Goal: Task Accomplishment & Management: Complete application form

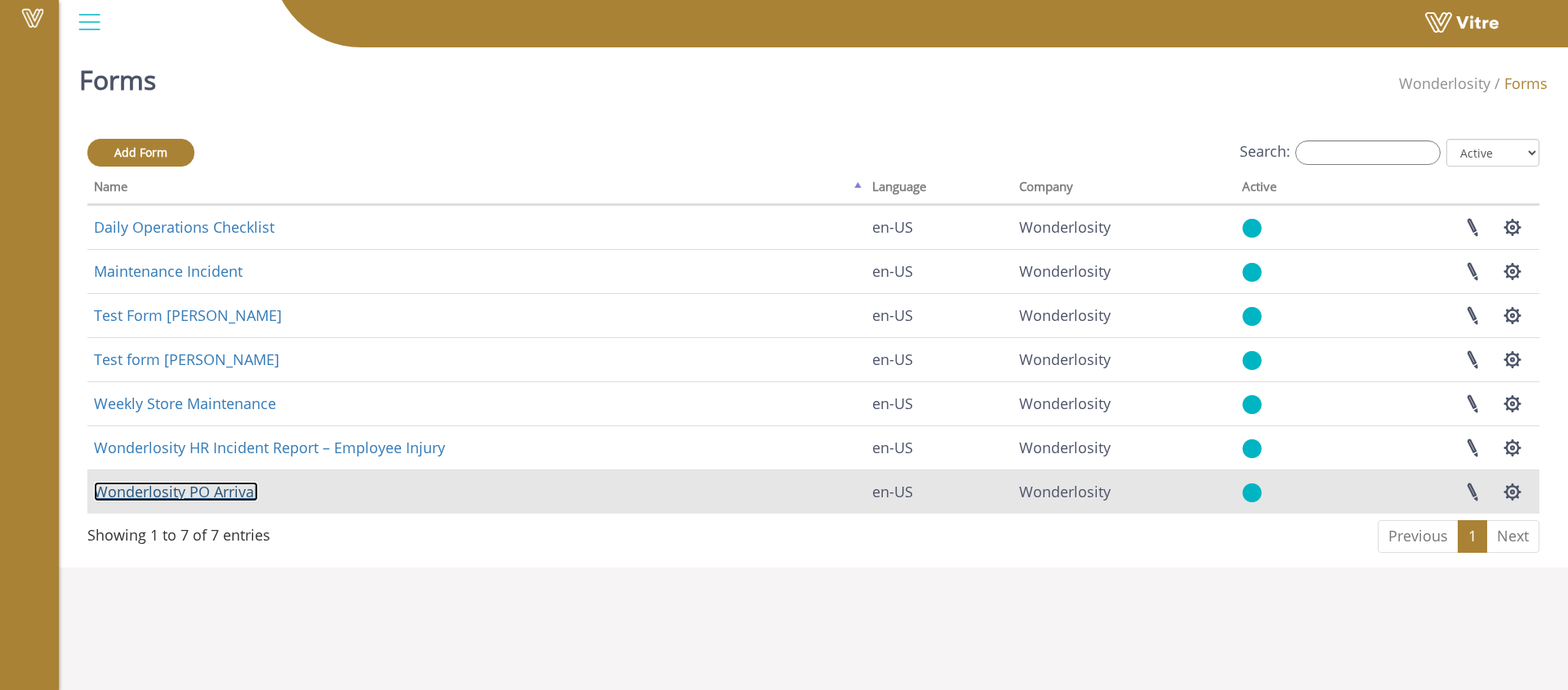
click at [197, 491] on link "Wonderlosity PO Arrival" at bounding box center [176, 491] width 164 height 20
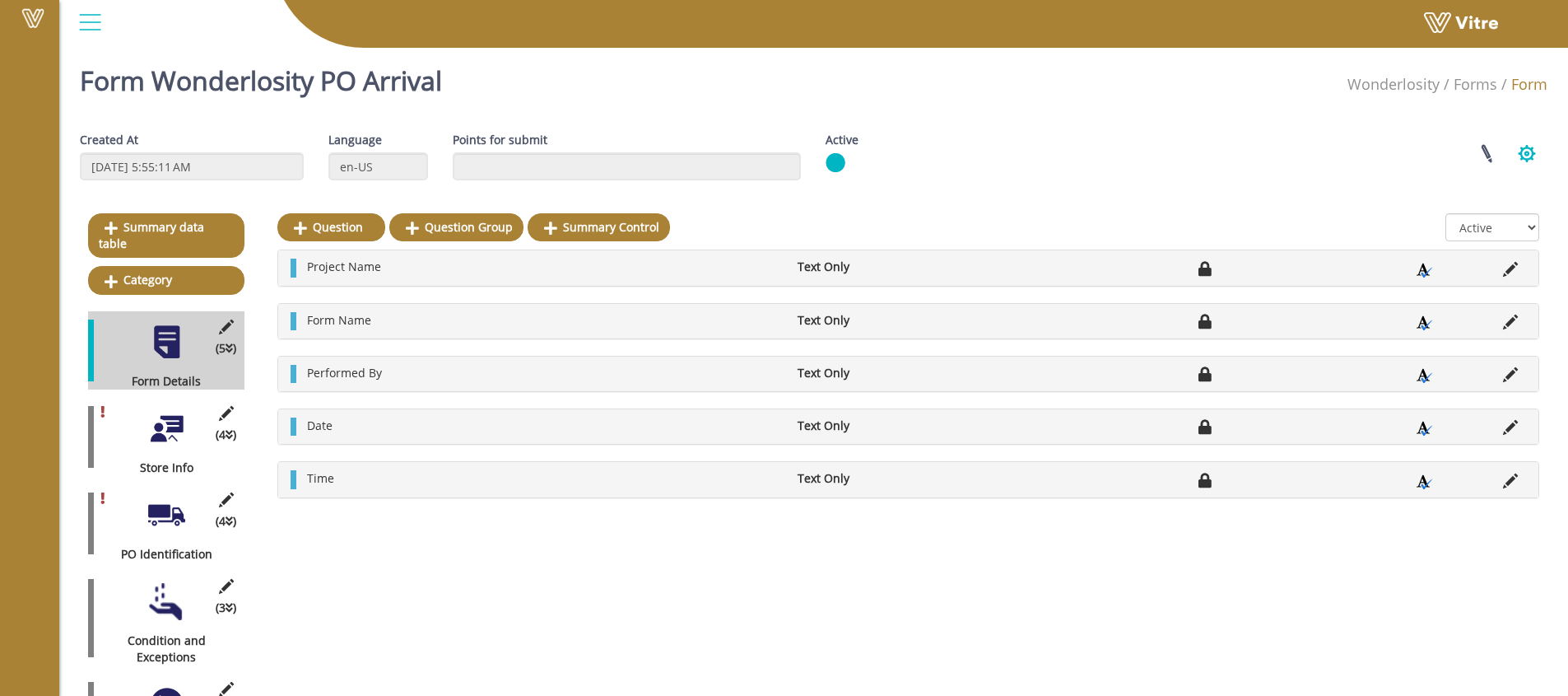
click at [1532, 149] on button "button" at bounding box center [1526, 154] width 41 height 43
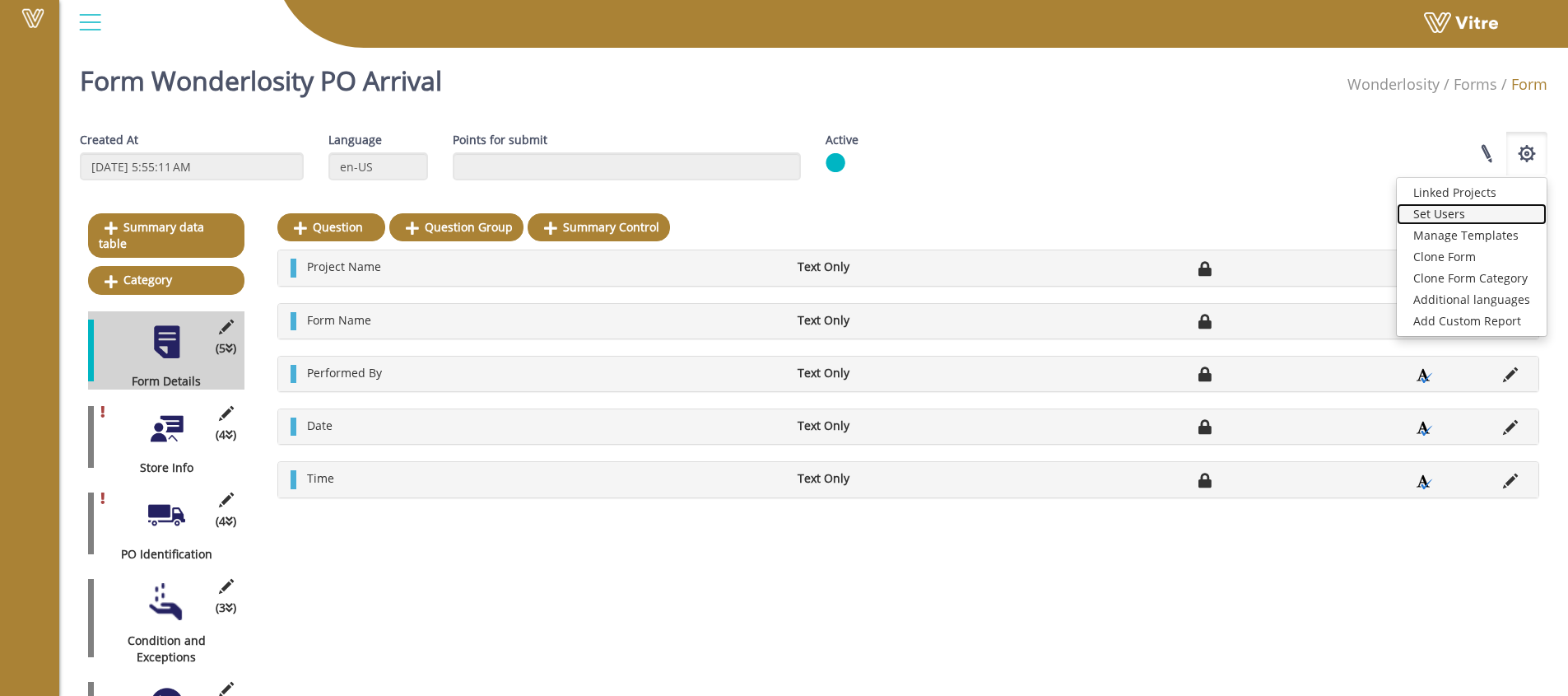
click at [1463, 218] on link "Set Users" at bounding box center [1472, 213] width 150 height 22
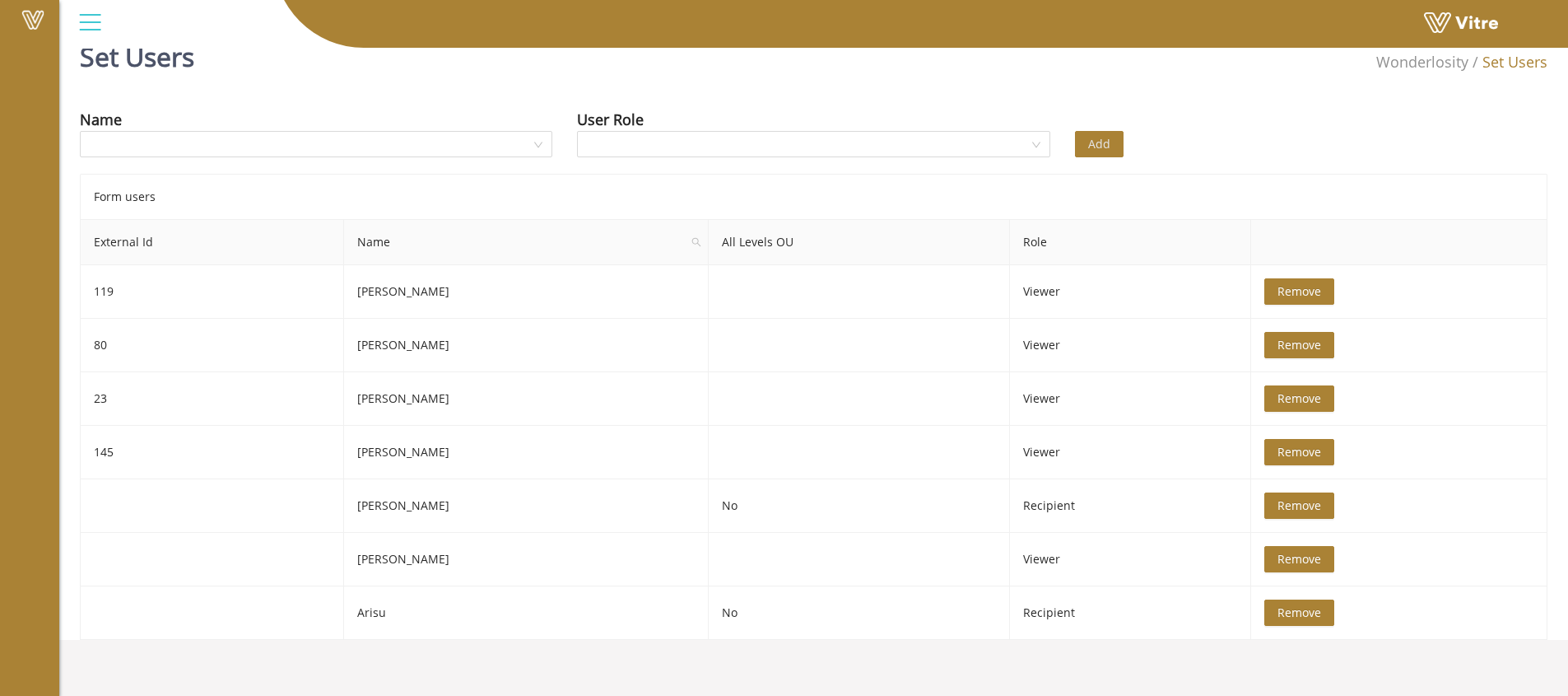
scroll to position [41, 0]
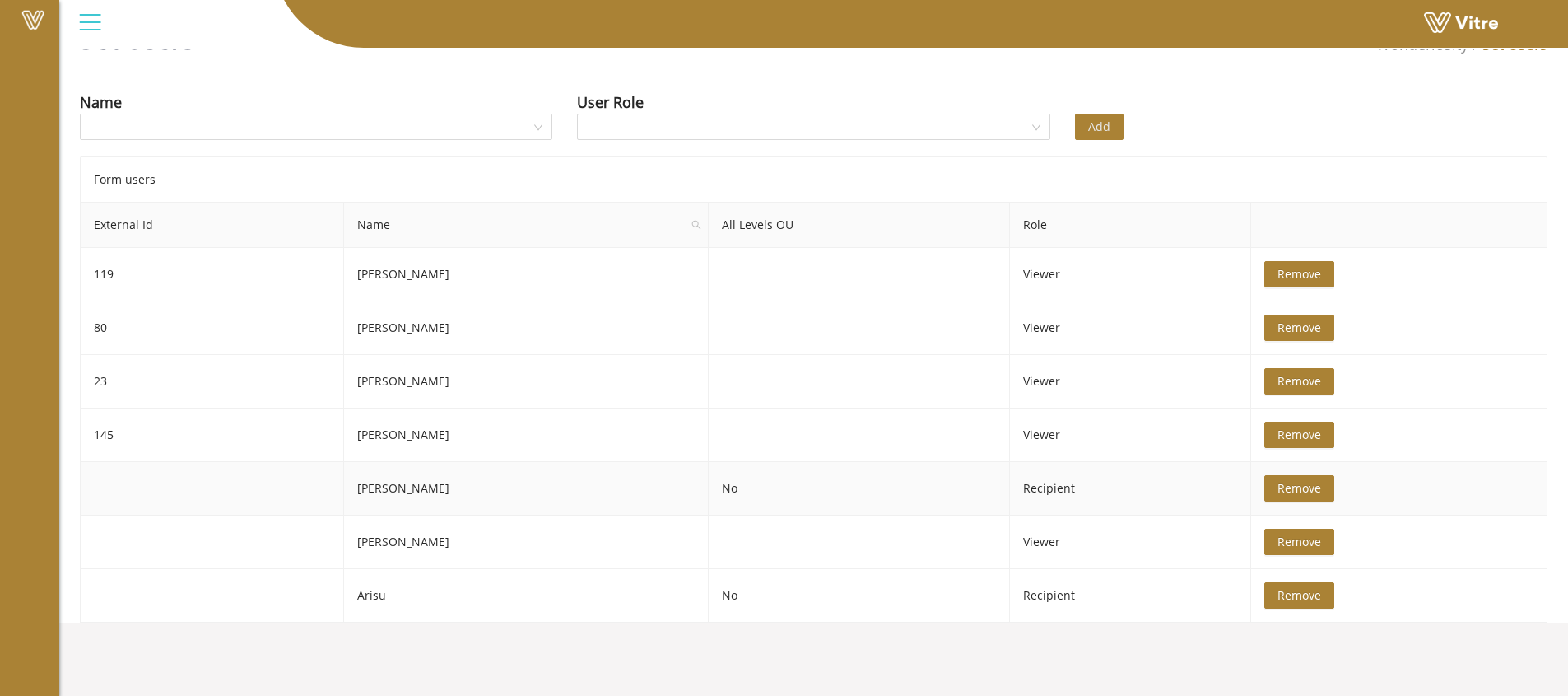
click at [1322, 482] on span "Remove" at bounding box center [1299, 488] width 43 height 18
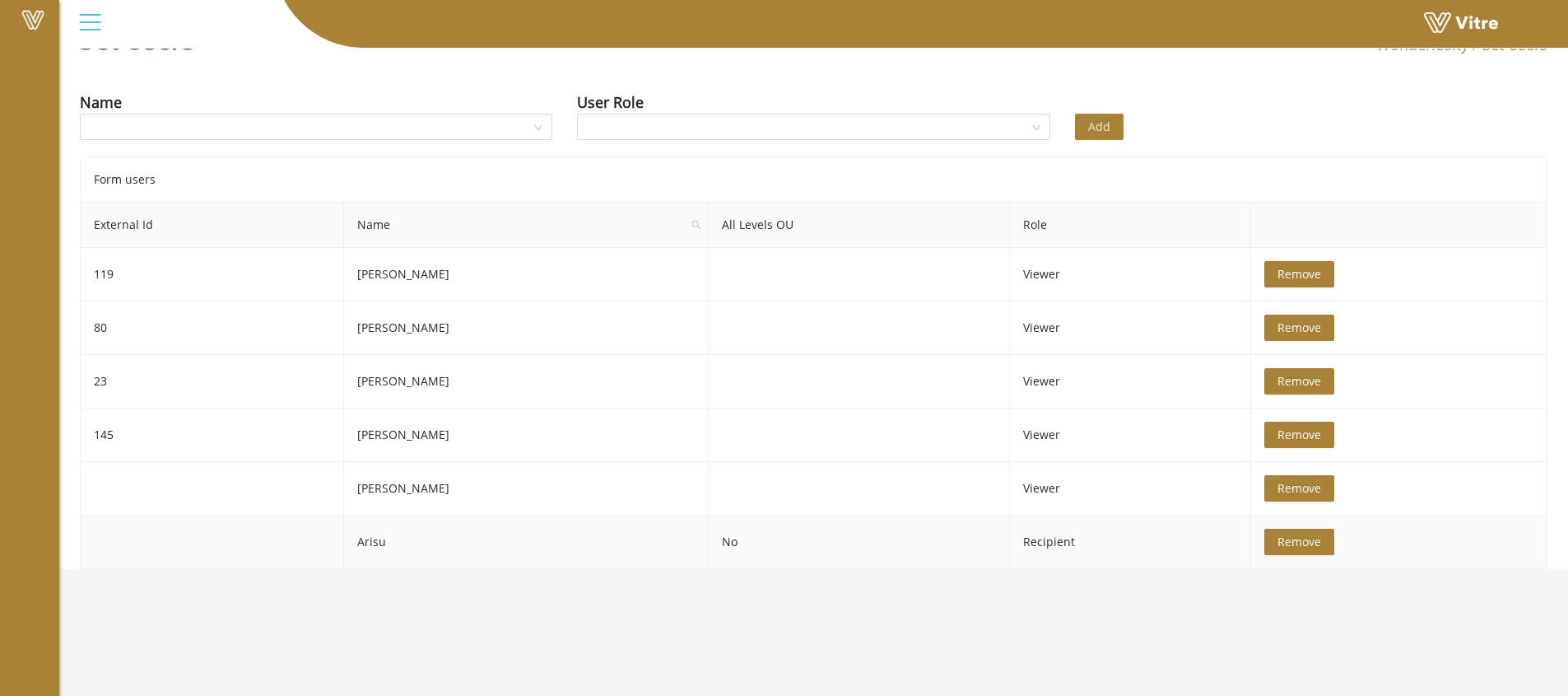
click at [1322, 541] on span "Remove" at bounding box center [1299, 542] width 43 height 18
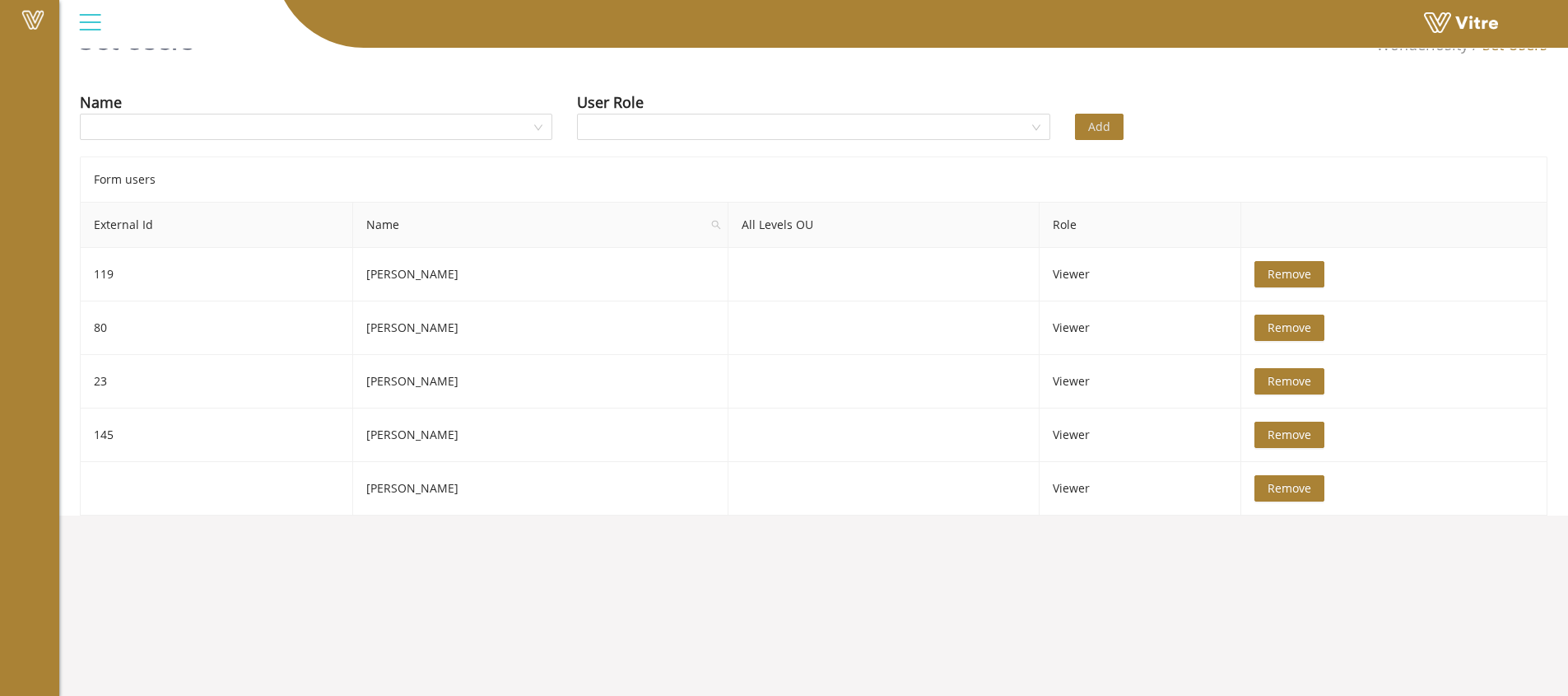
click at [378, 141] on div "Name" at bounding box center [316, 119] width 497 height 57
click at [535, 119] on div at bounding box center [316, 127] width 473 height 26
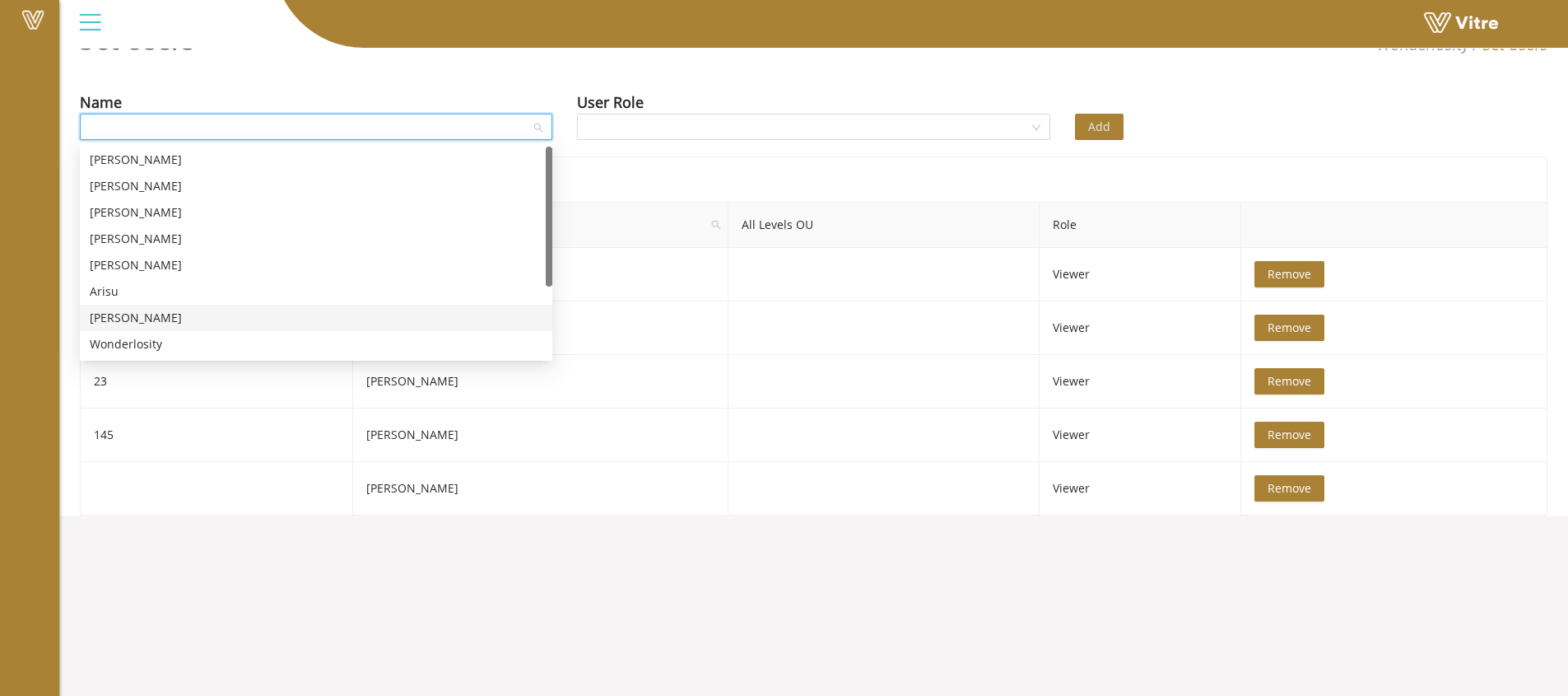
click at [374, 325] on div "Brendon Peau" at bounding box center [316, 318] width 453 height 18
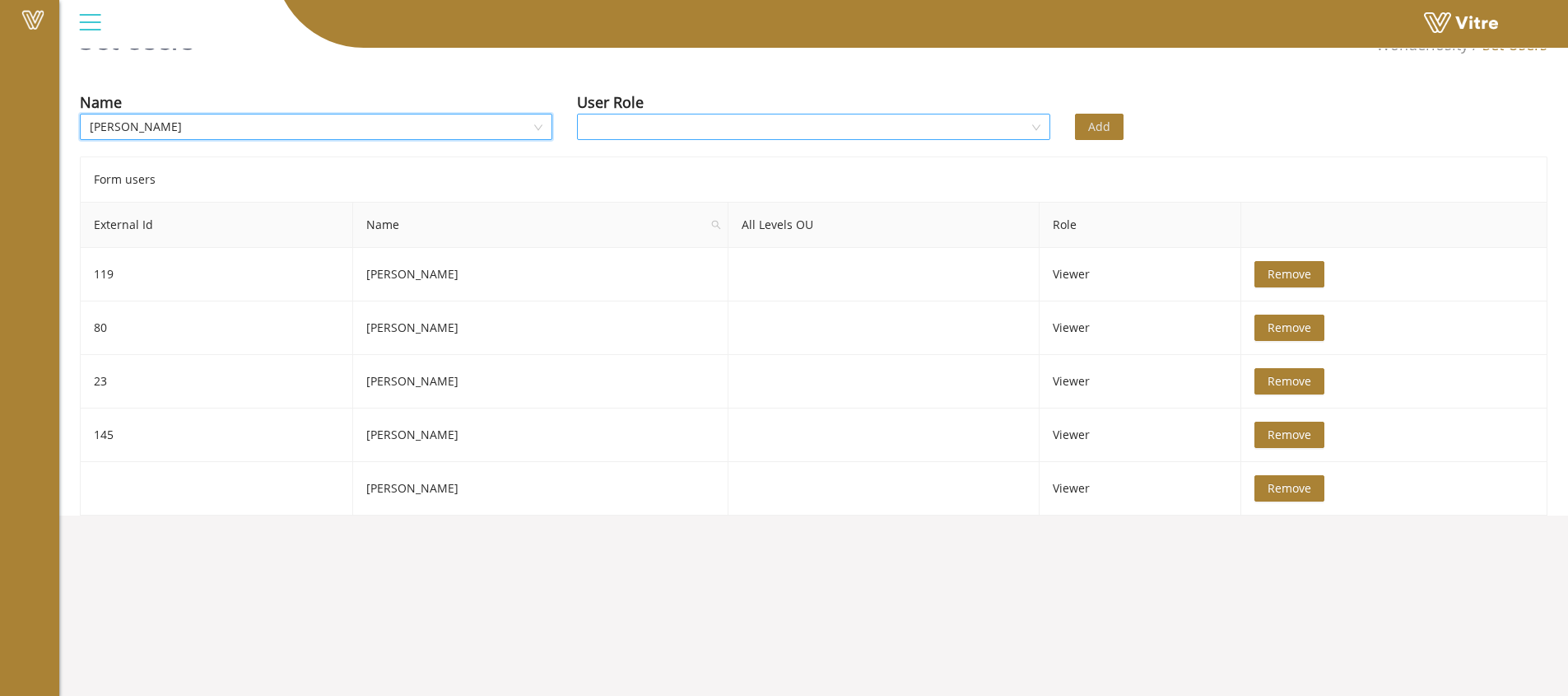
click at [1033, 131] on div at bounding box center [813, 127] width 473 height 26
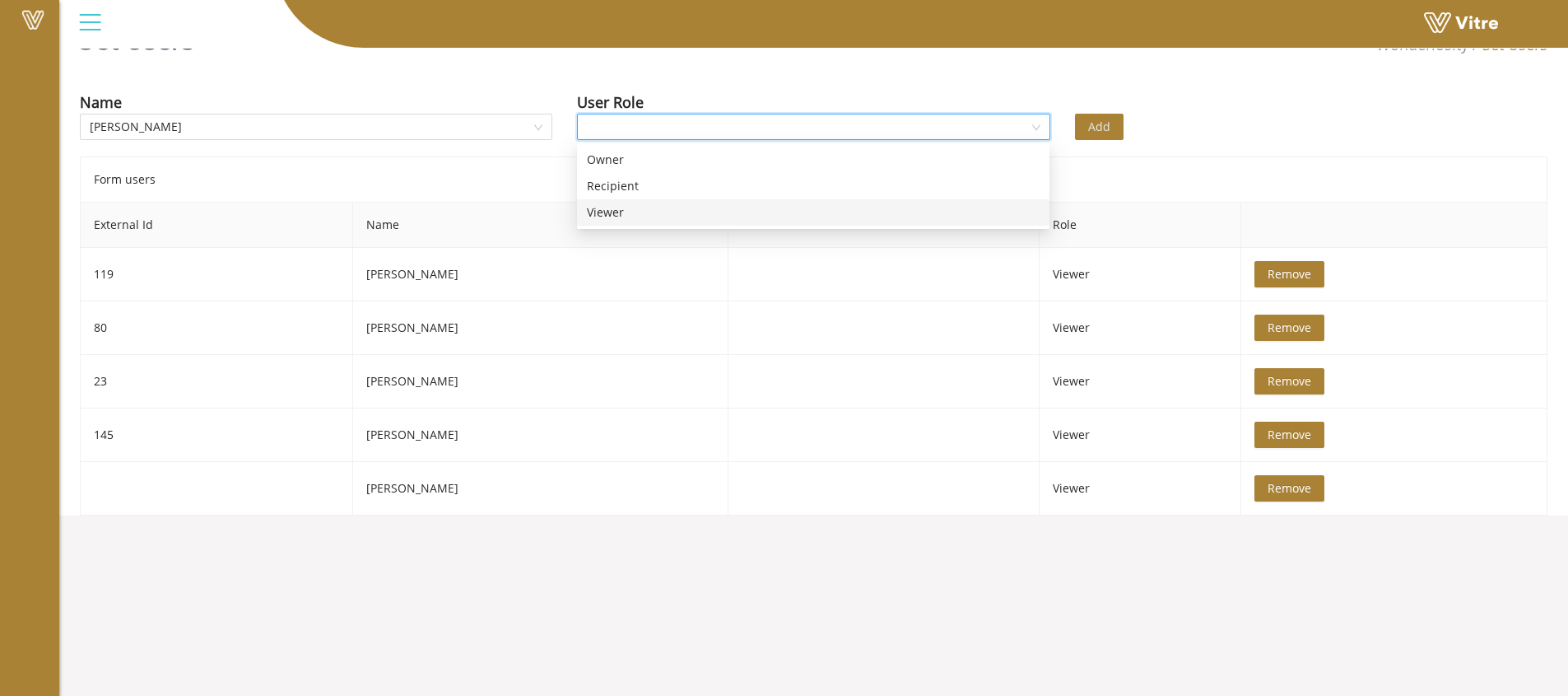
click at [945, 208] on div "Viewer" at bounding box center [813, 212] width 453 height 18
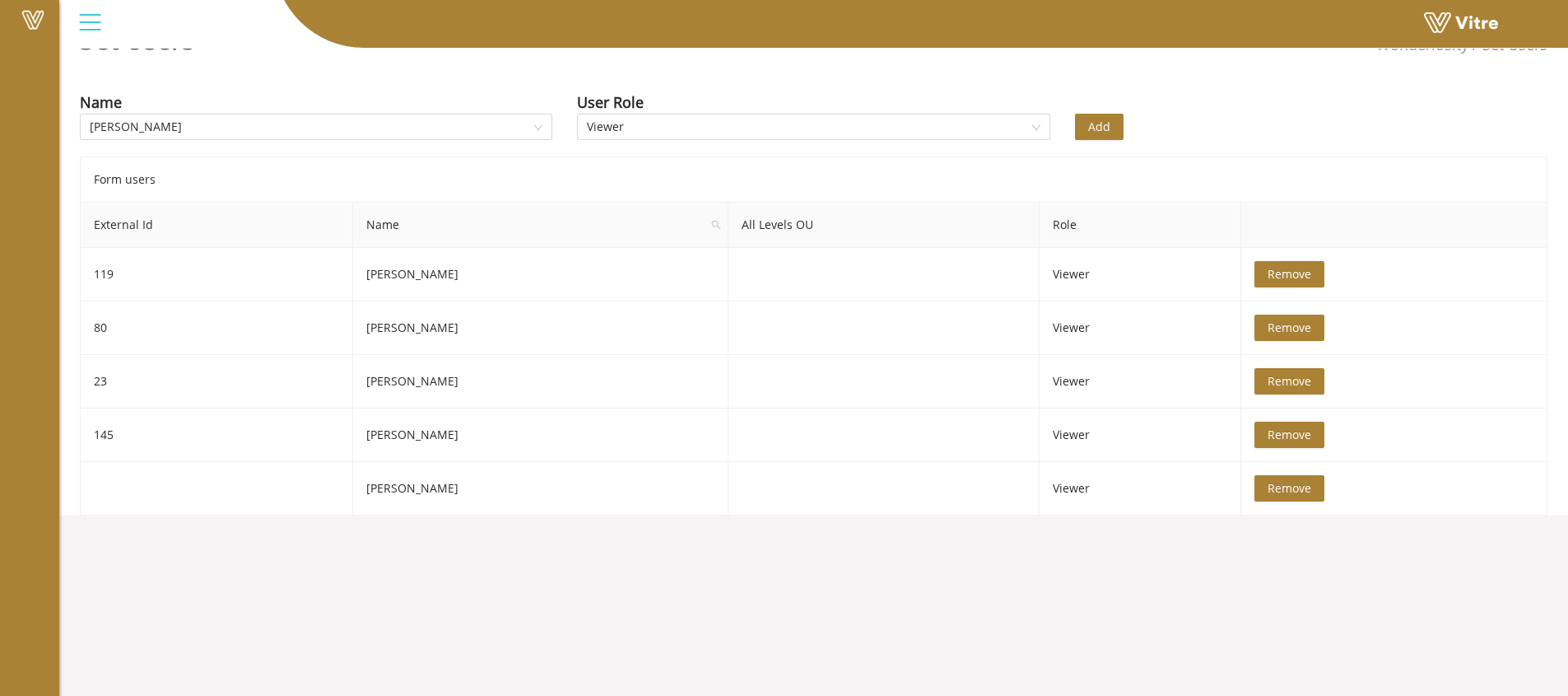
click at [1114, 131] on button "Add" at bounding box center [1099, 127] width 49 height 26
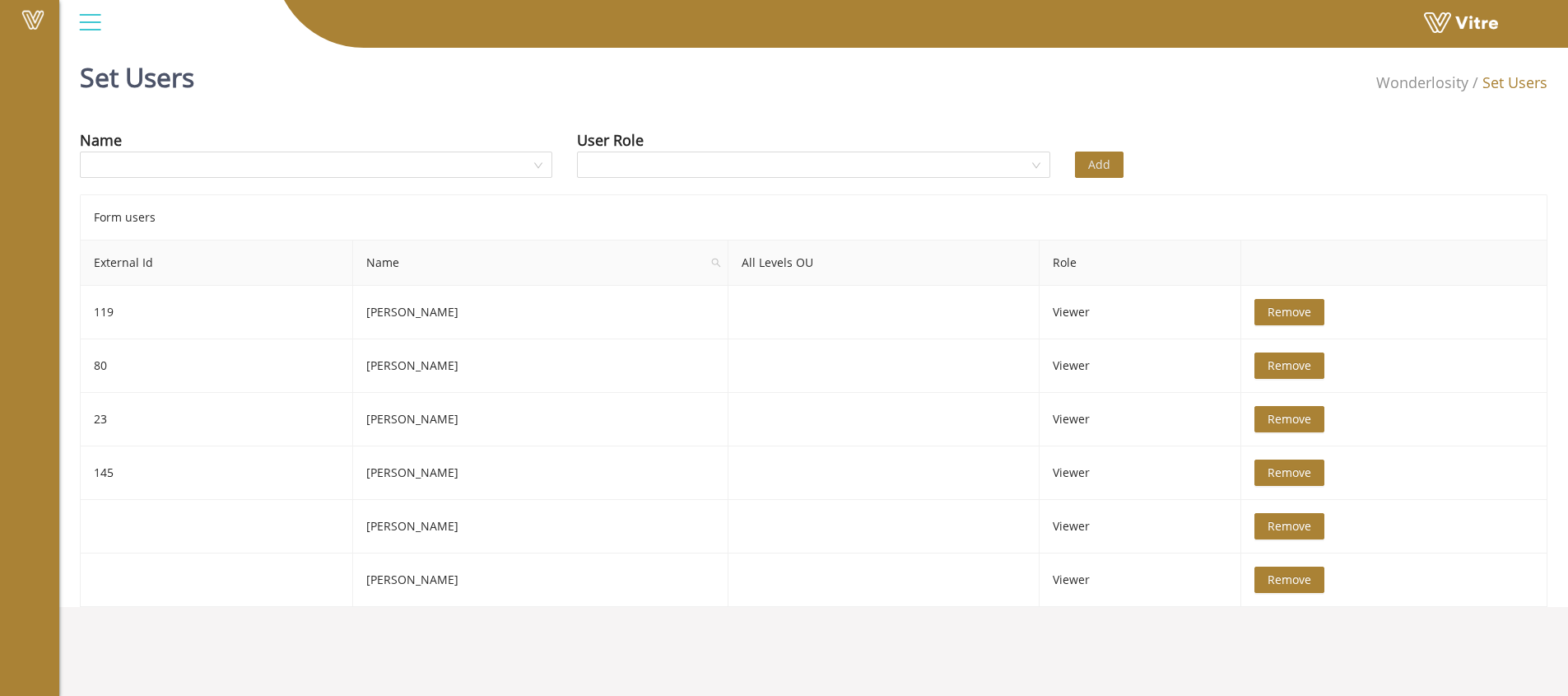
scroll to position [0, 0]
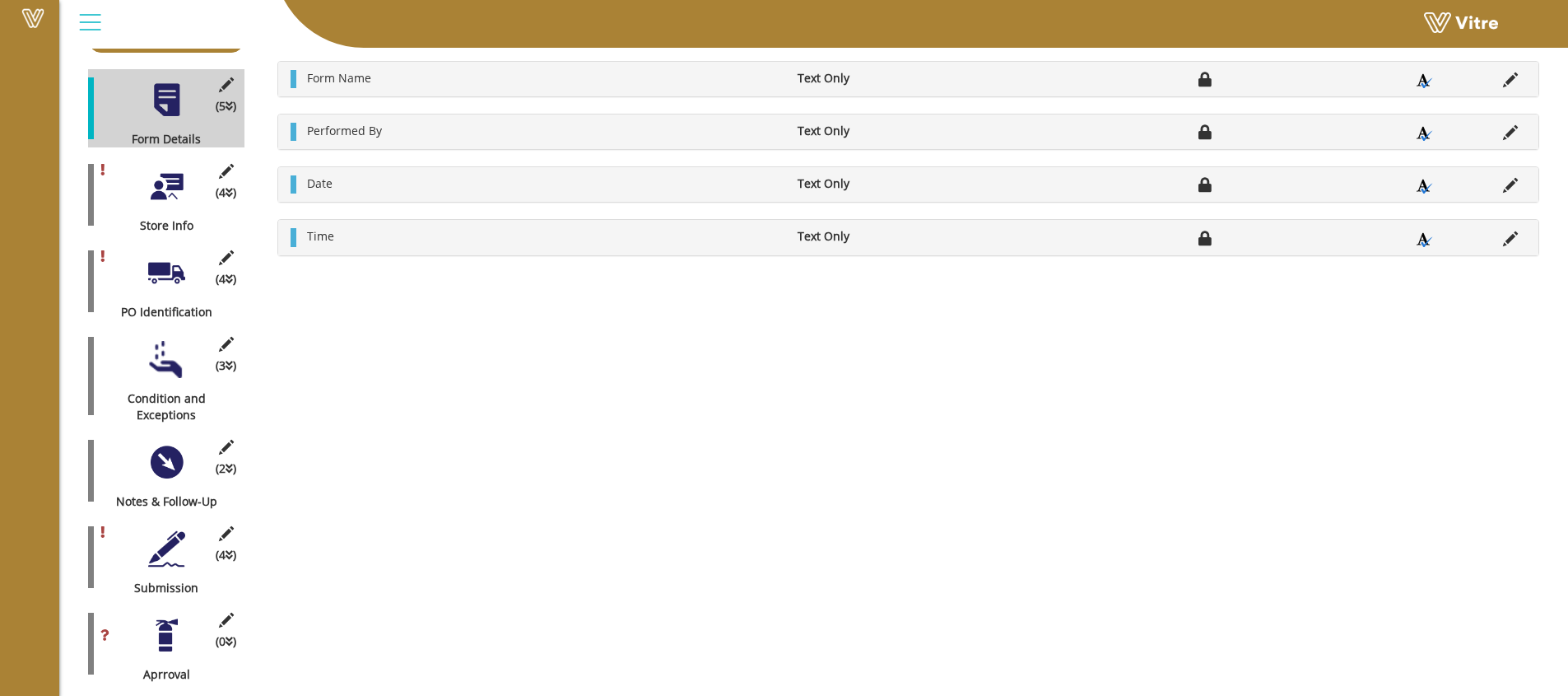
scroll to position [249, 0]
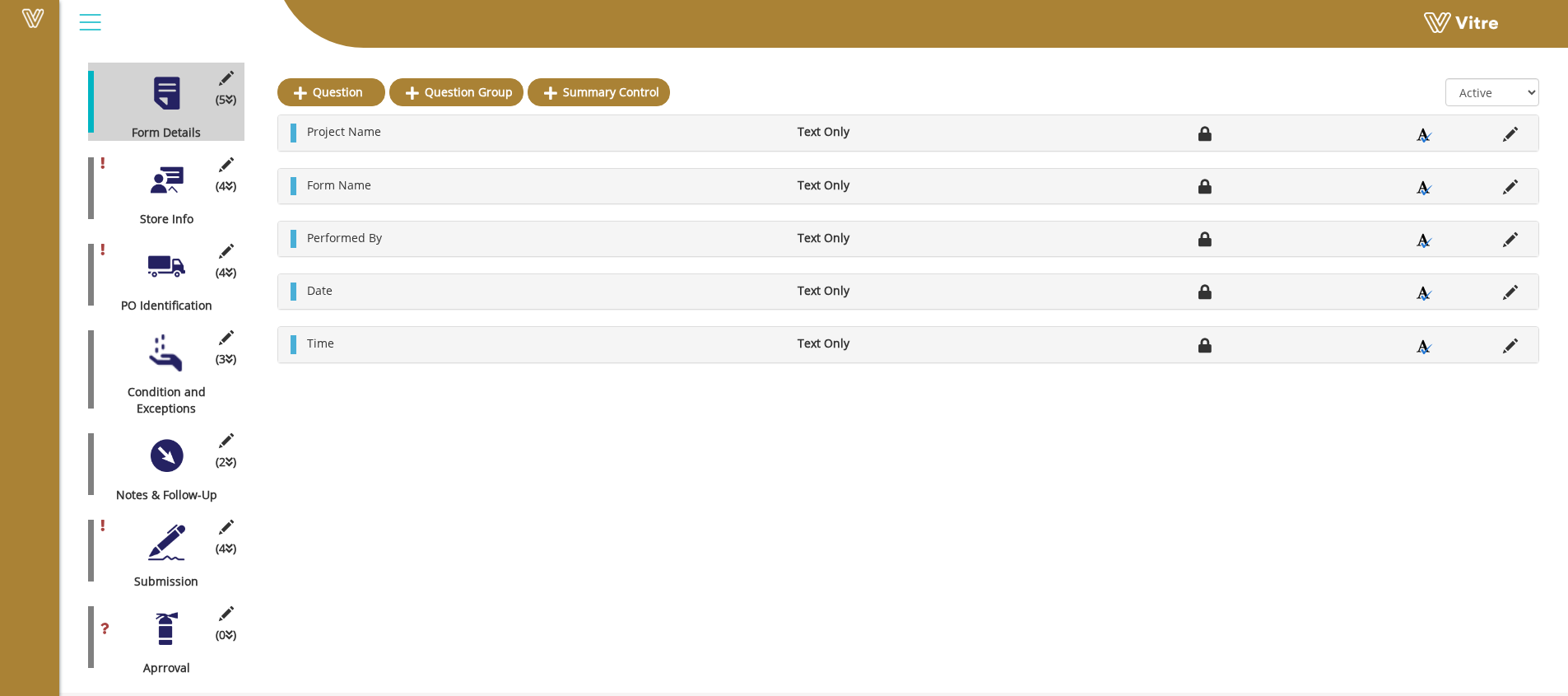
click at [167, 547] on div "(4 ) Submission" at bounding box center [167, 550] width 156 height 78
click at [170, 523] on div at bounding box center [167, 542] width 37 height 37
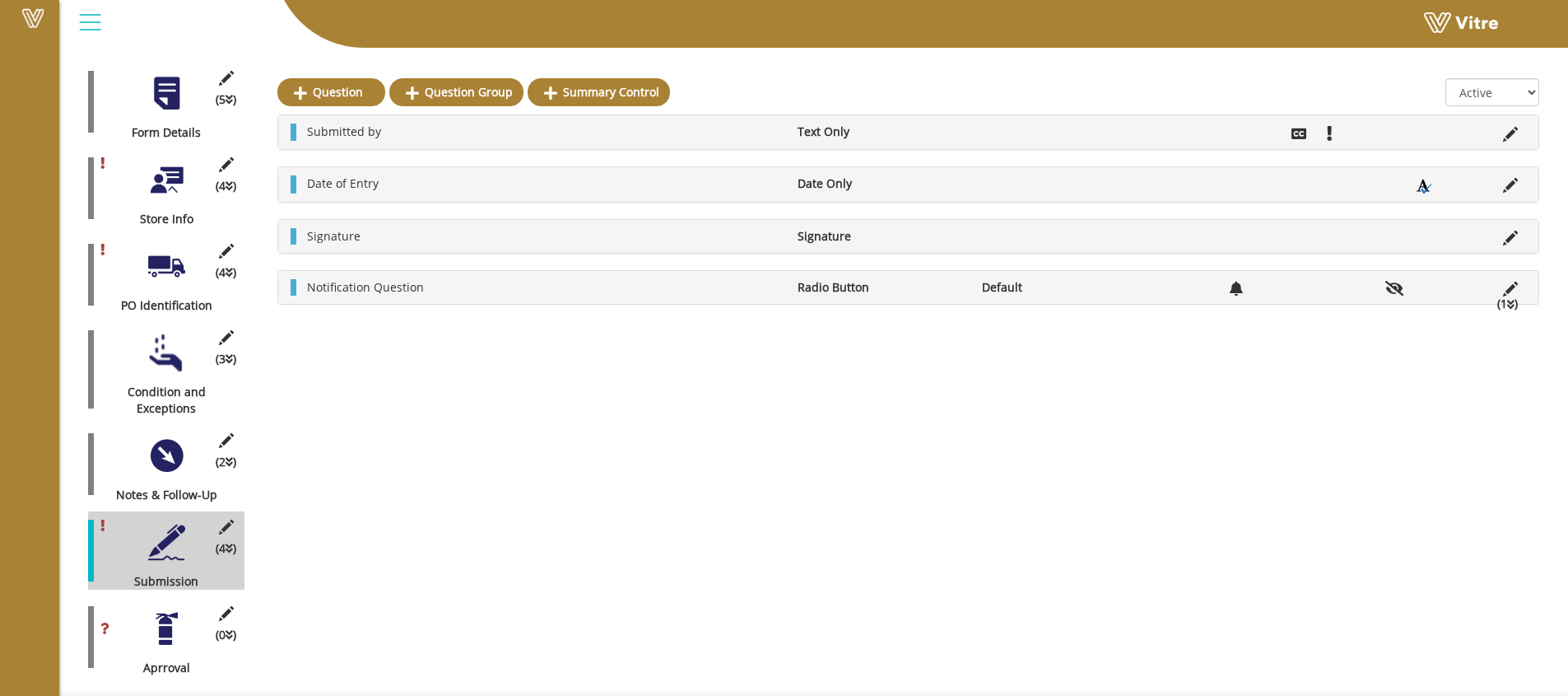
click at [665, 283] on li "Notification Question" at bounding box center [543, 287] width 490 height 16
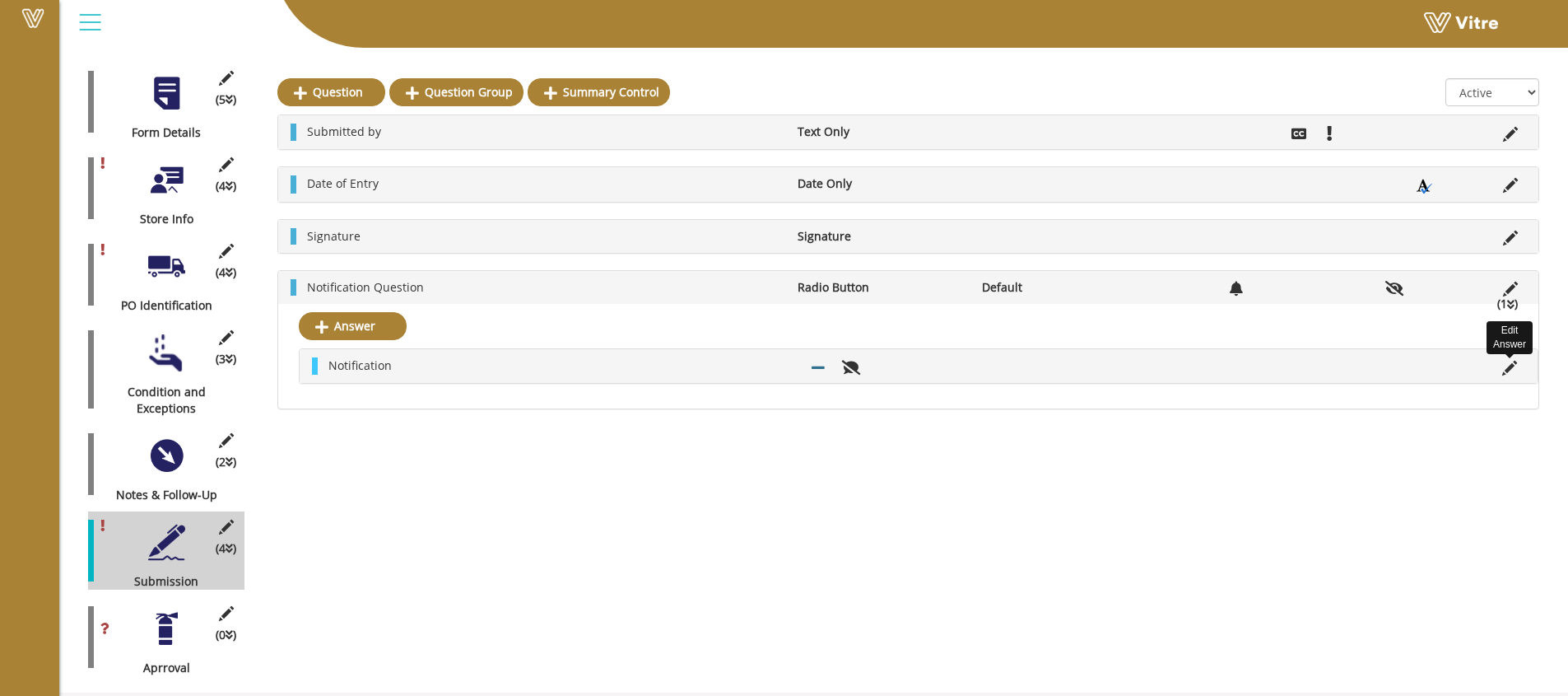
click at [1512, 368] on icon at bounding box center [1509, 368] width 15 height 15
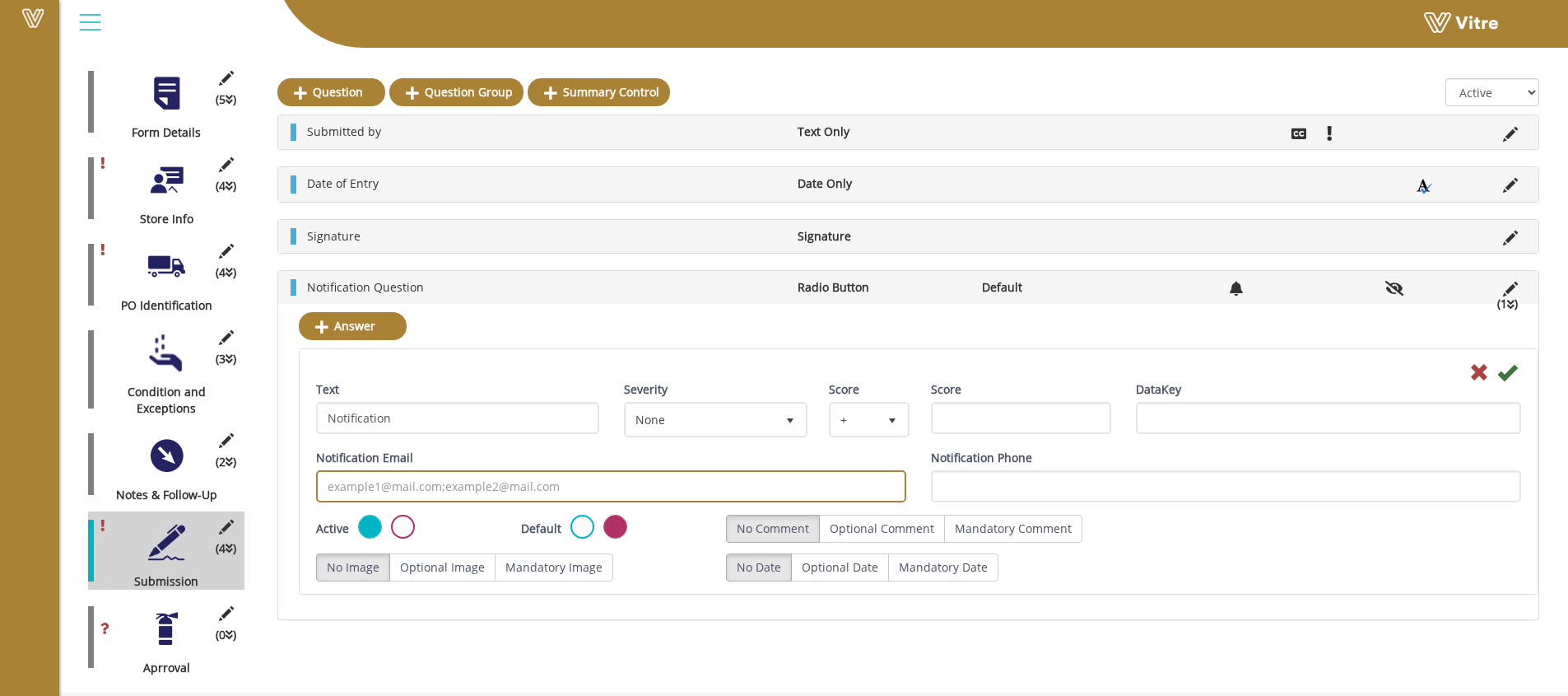
click at [508, 482] on input "Notification Email" at bounding box center [611, 486] width 590 height 32
type input "brendon@wonderlosity.com"
click at [1507, 378] on icon at bounding box center [1507, 371] width 20 height 20
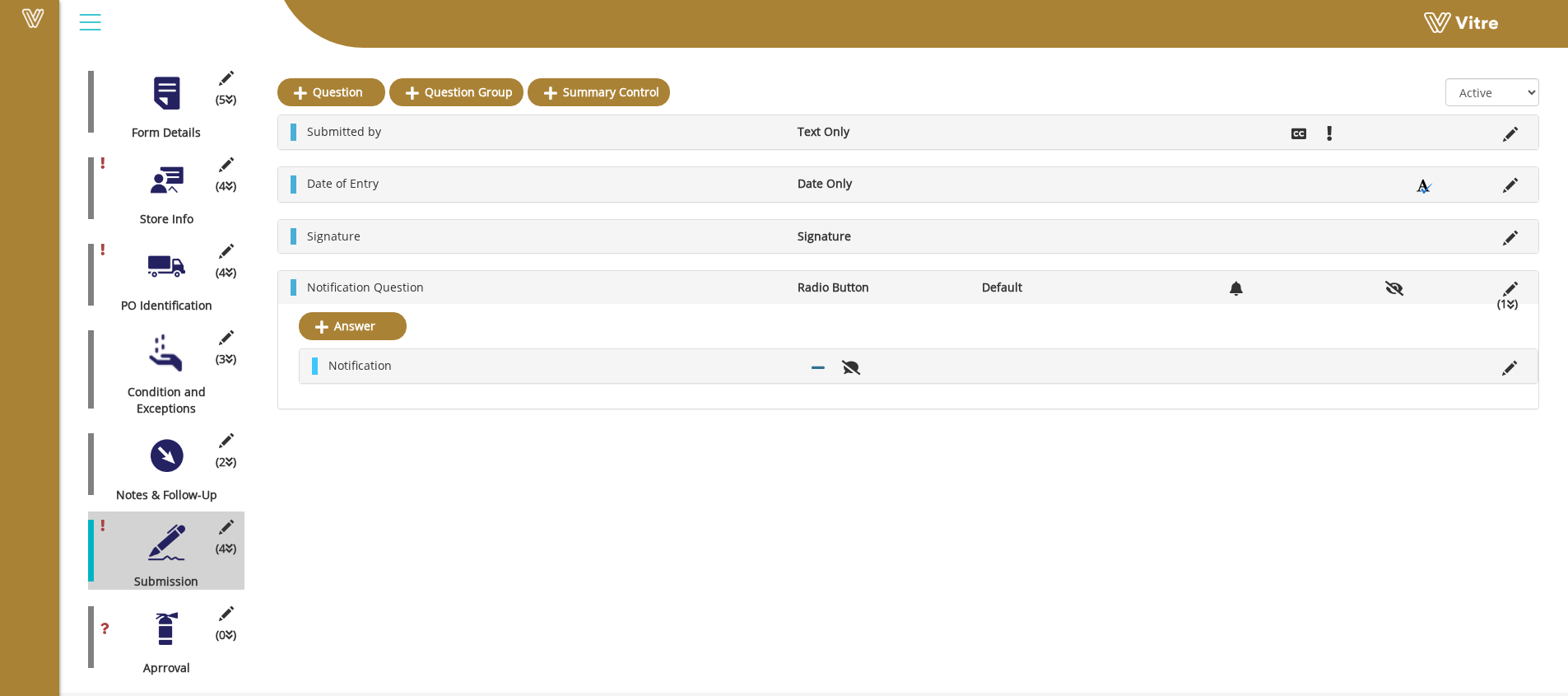
click at [159, 611] on div at bounding box center [167, 628] width 37 height 37
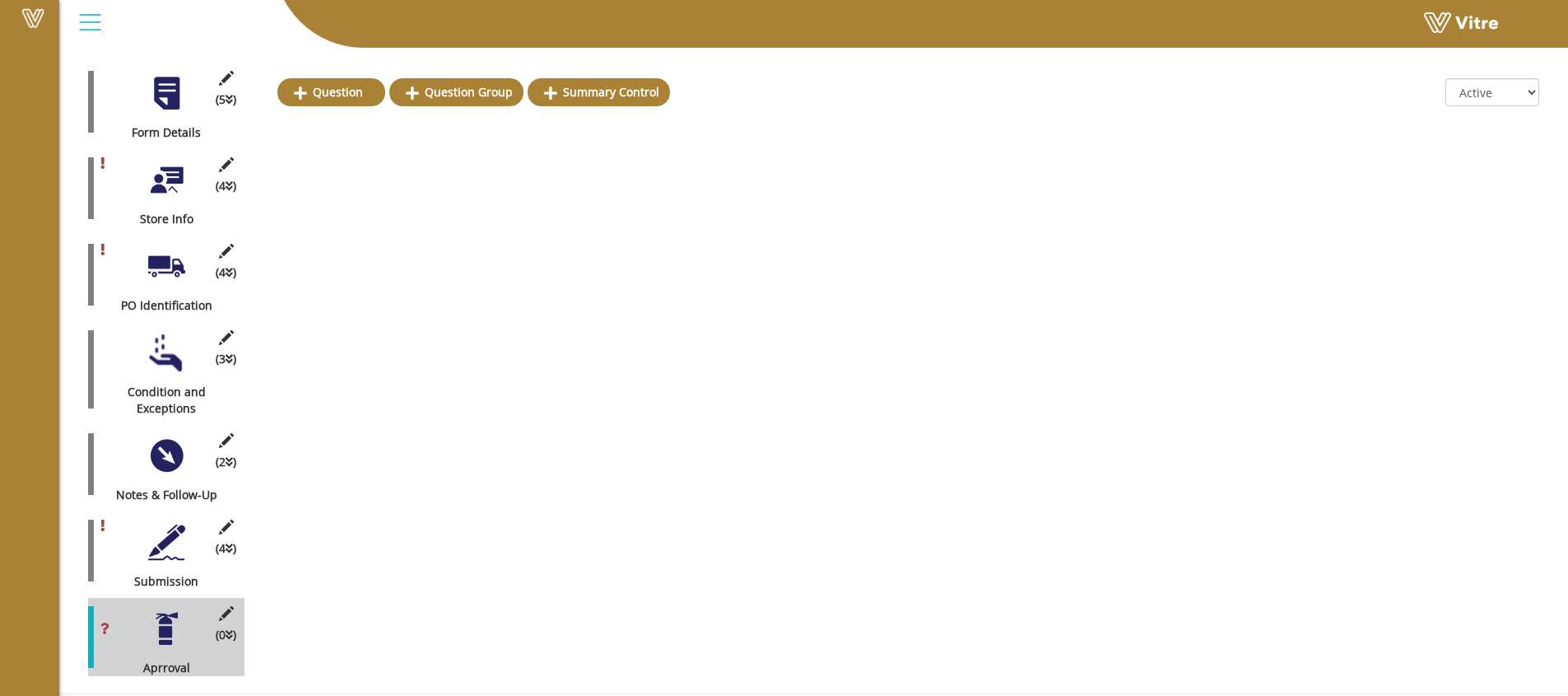
click at [175, 532] on div at bounding box center [167, 542] width 37 height 37
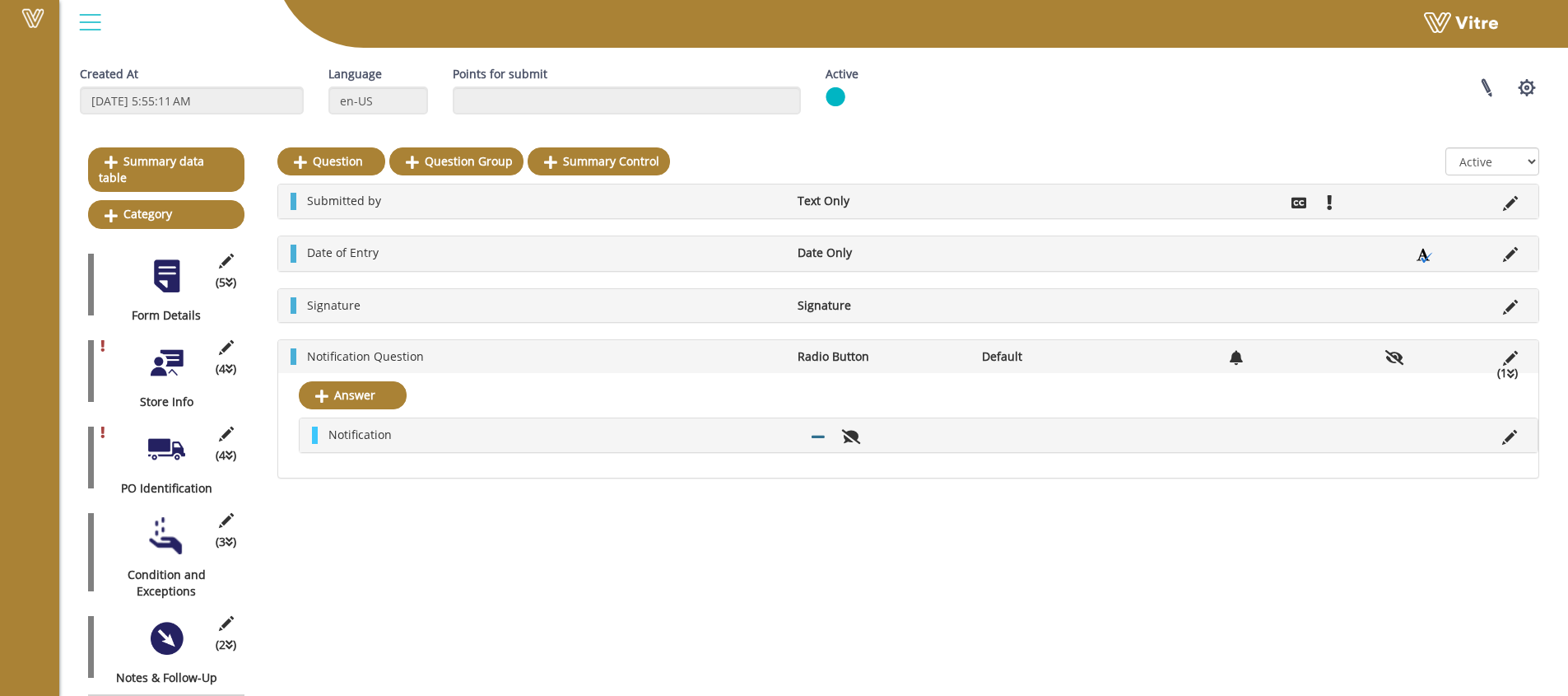
scroll to position [97, 0]
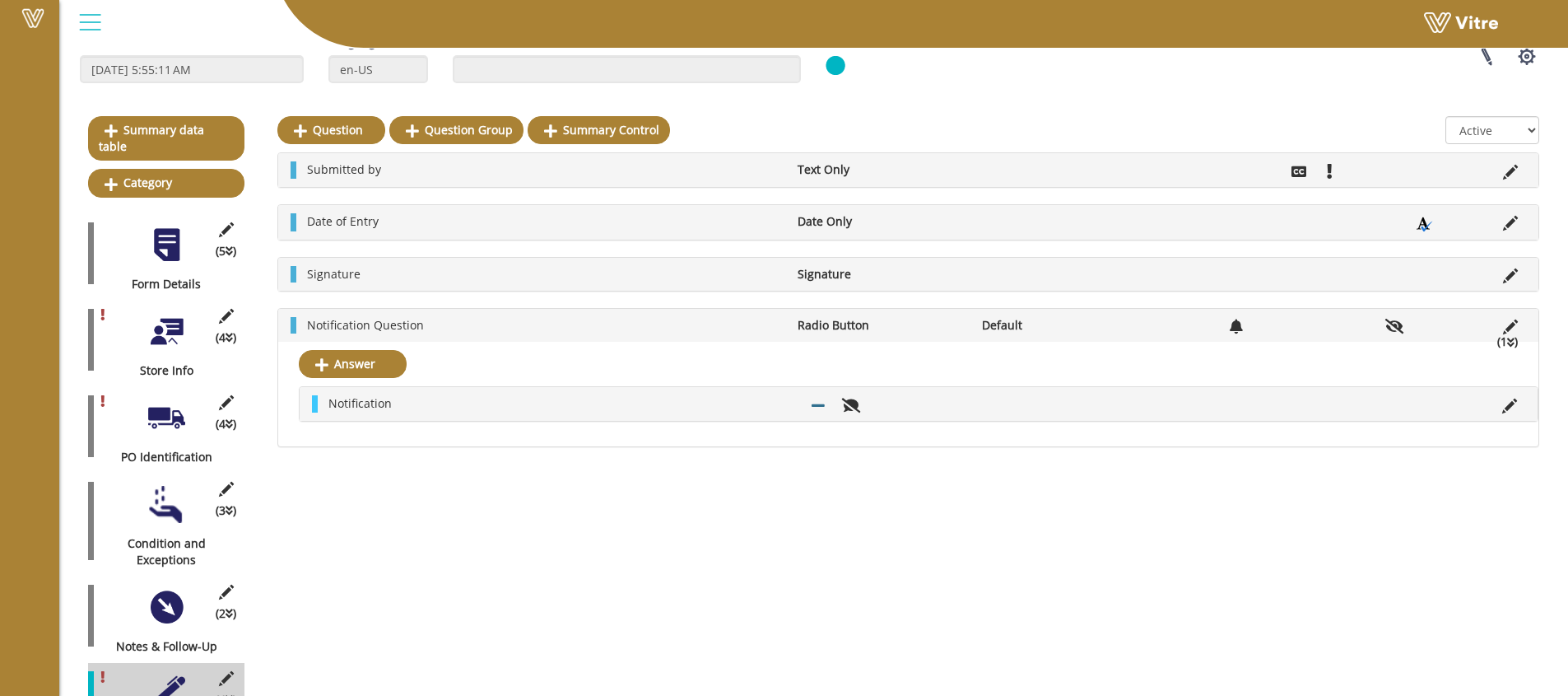
click at [161, 313] on div at bounding box center [167, 332] width 37 height 37
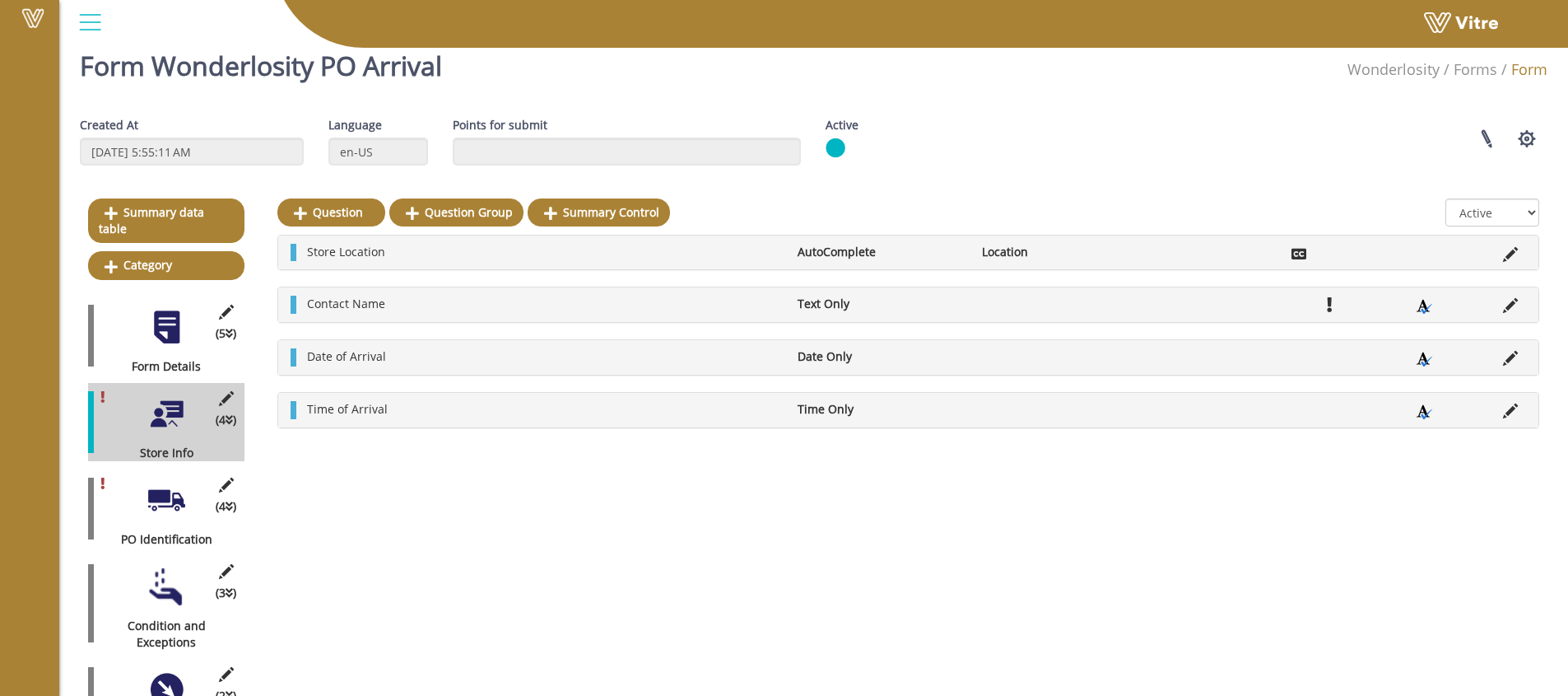
scroll to position [0, 0]
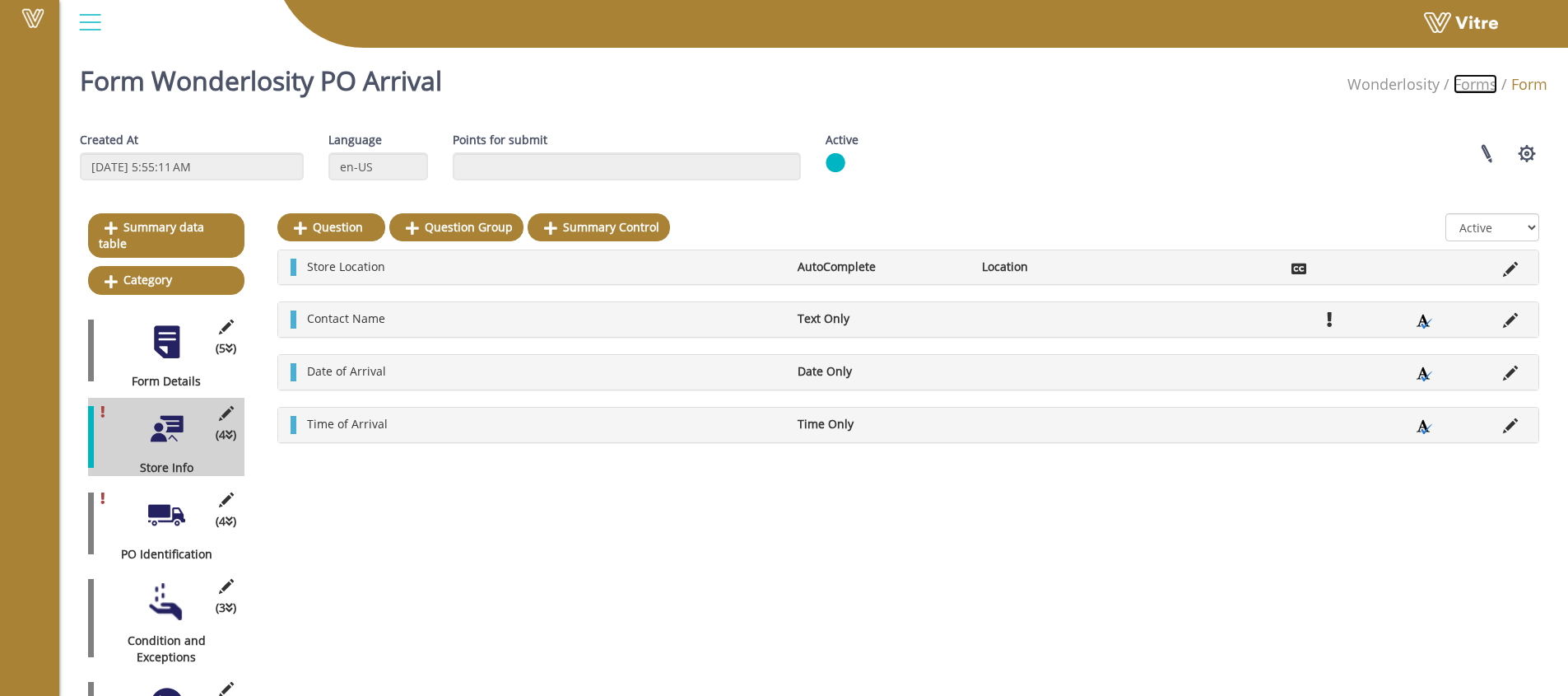
click at [1480, 89] on link "Forms" at bounding box center [1475, 83] width 43 height 20
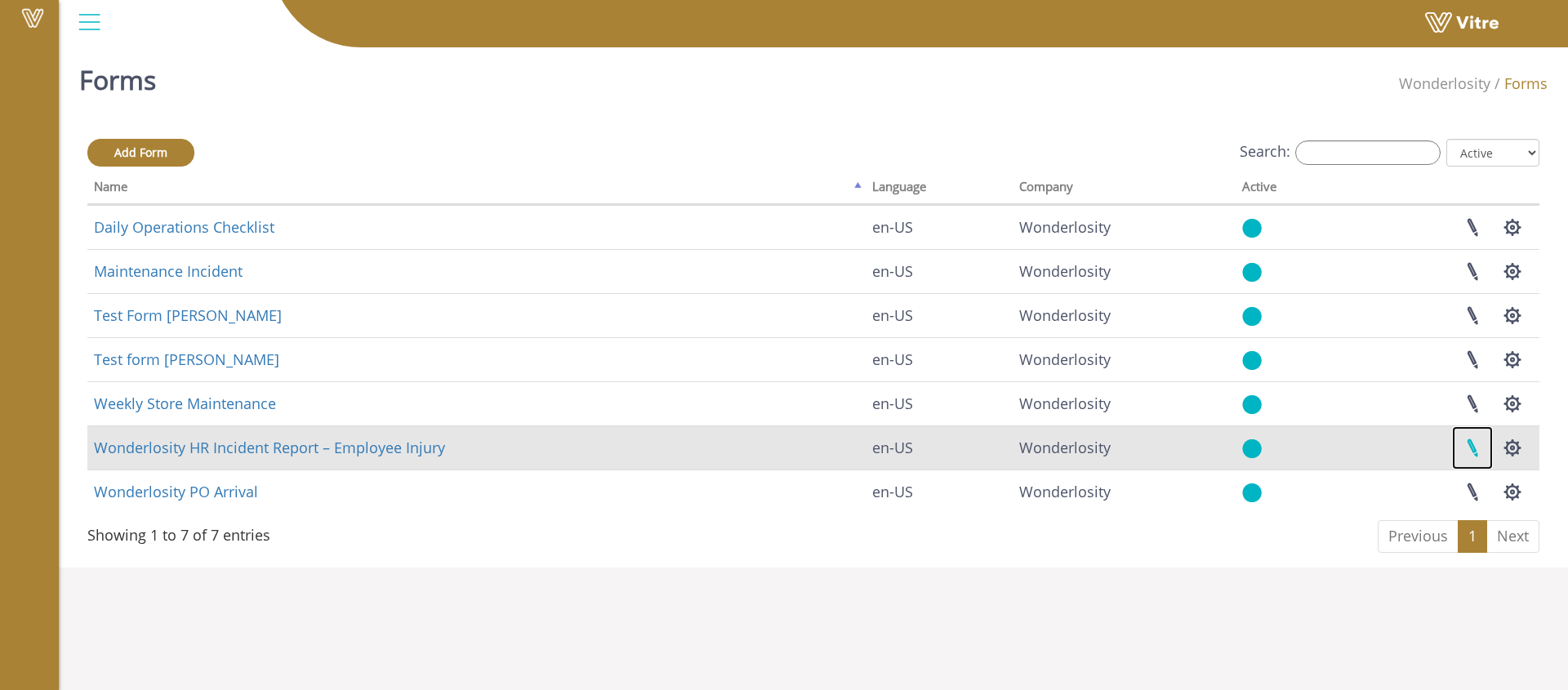
click at [1471, 447] on link at bounding box center [1472, 447] width 40 height 43
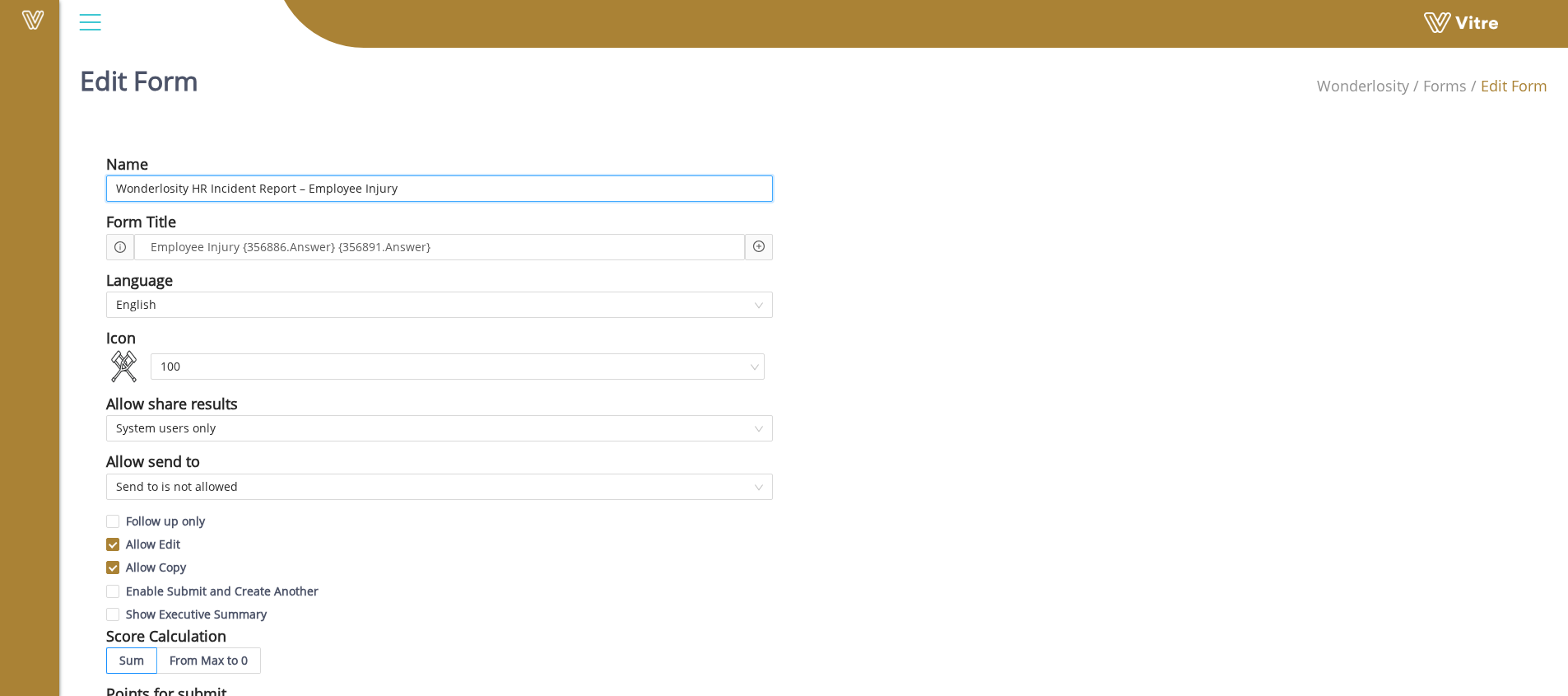
click at [330, 186] on input "Wonderlosity HR Incident Report – Employee Injury" at bounding box center [439, 188] width 666 height 26
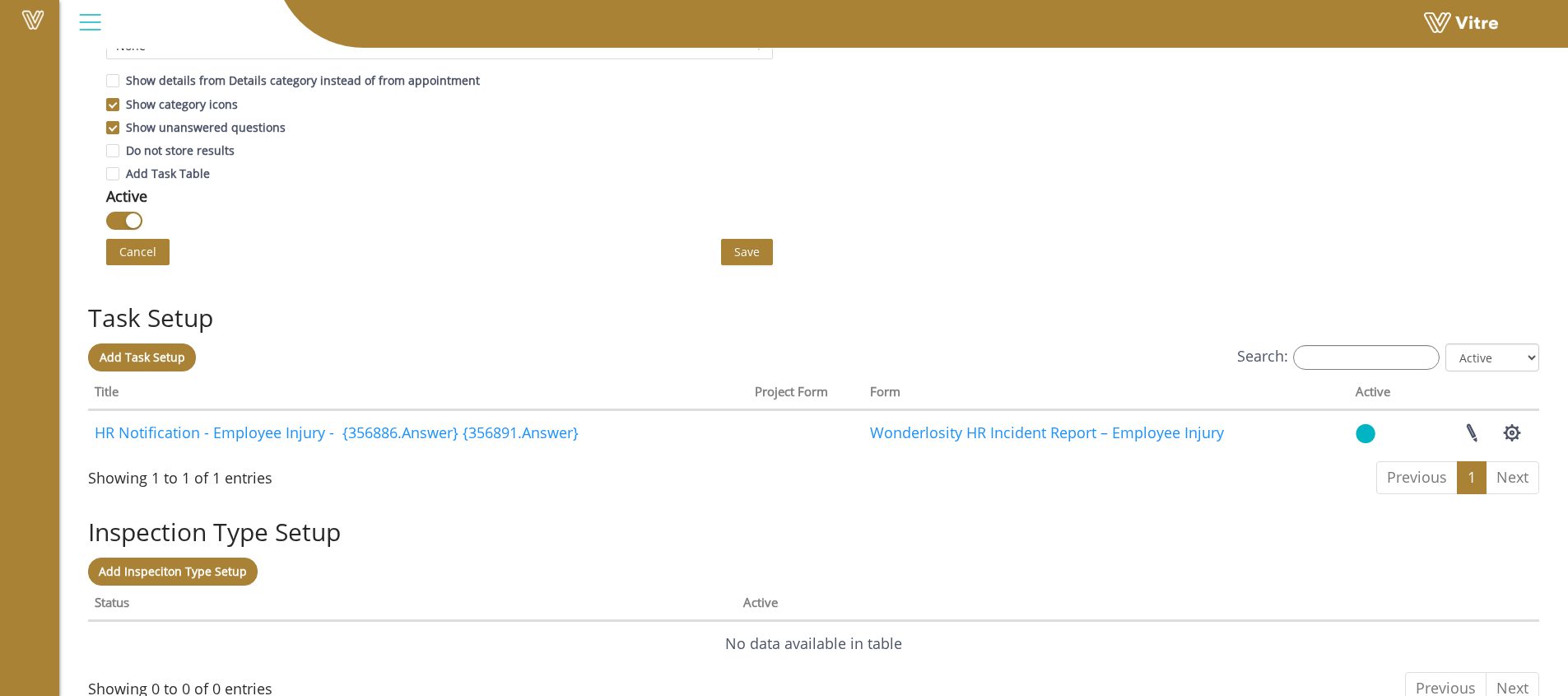
scroll to position [1041, 0]
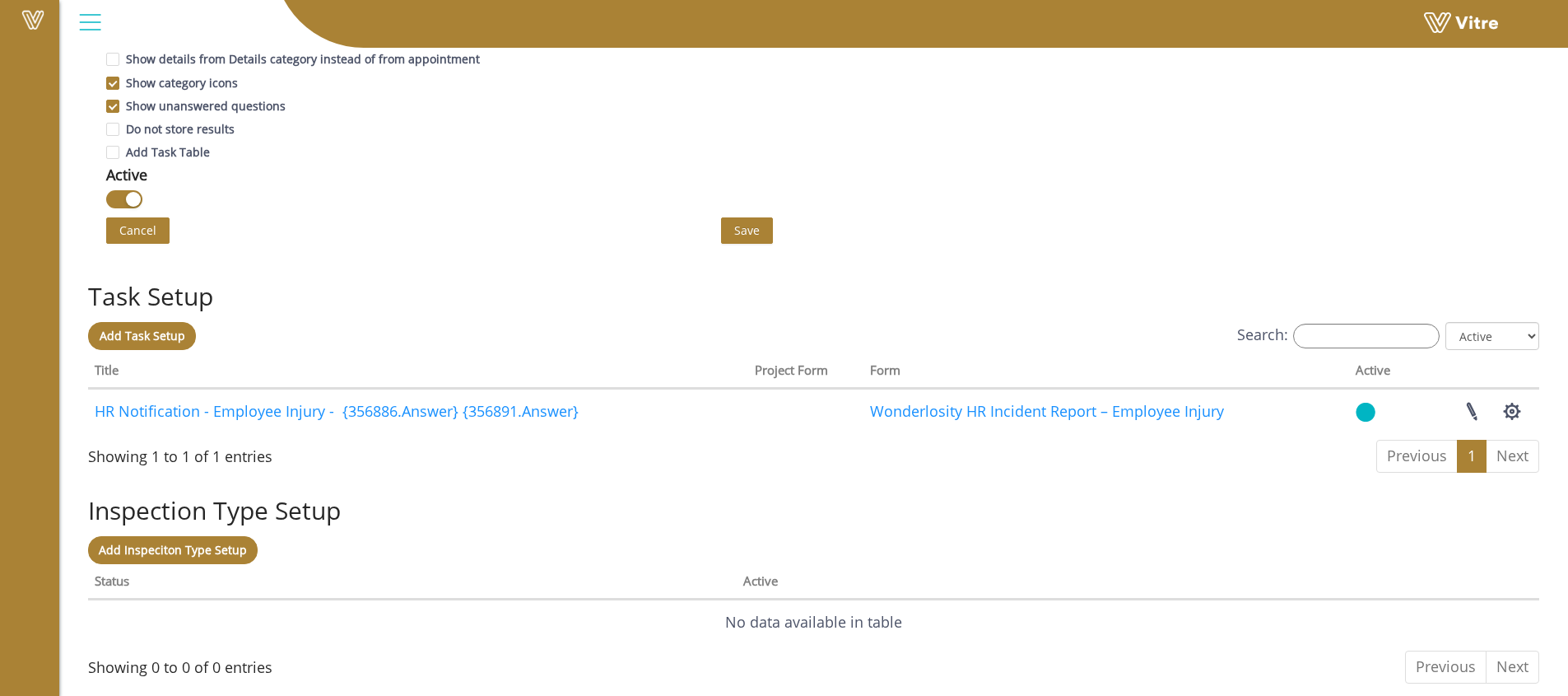
type input "Wonderlosity HR Incident Report – Injury"
click at [760, 230] on button "Save" at bounding box center [747, 230] width 52 height 26
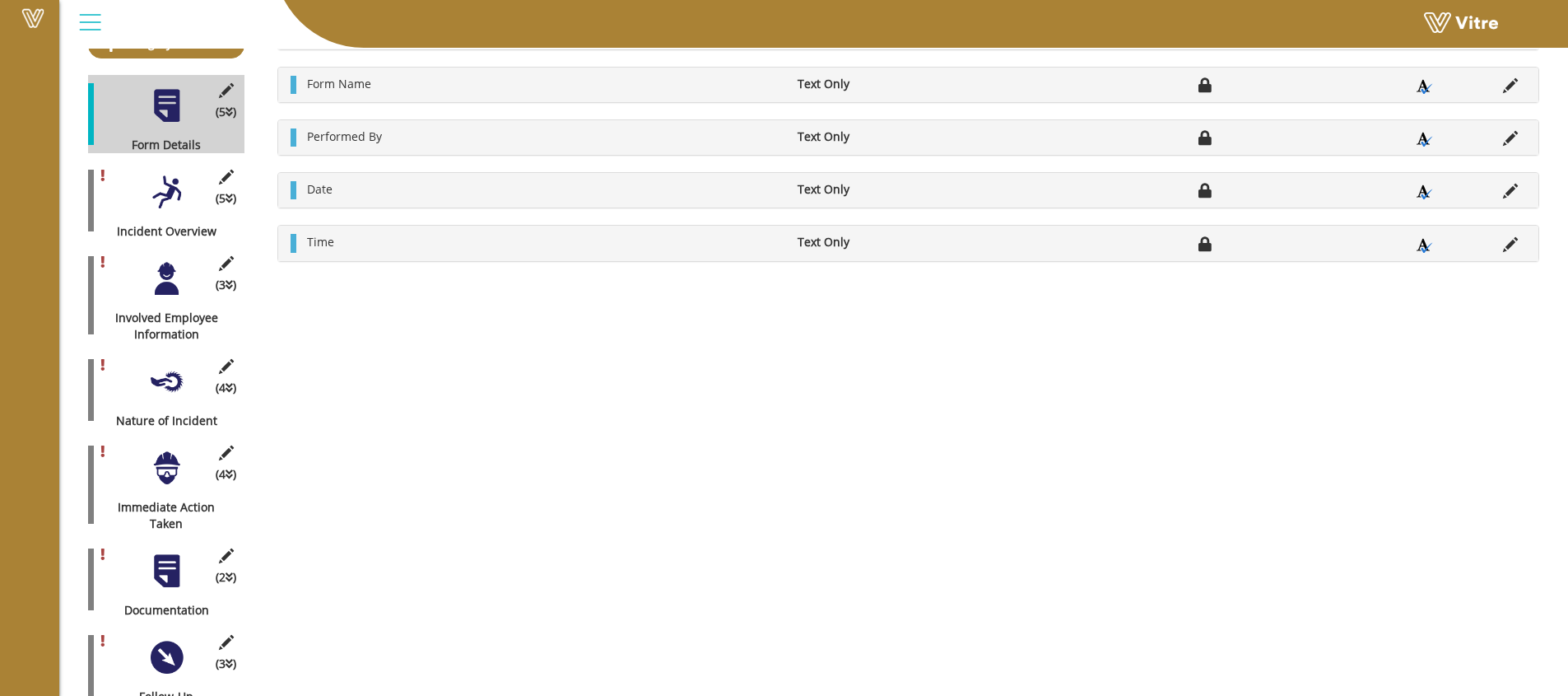
scroll to position [351, 0]
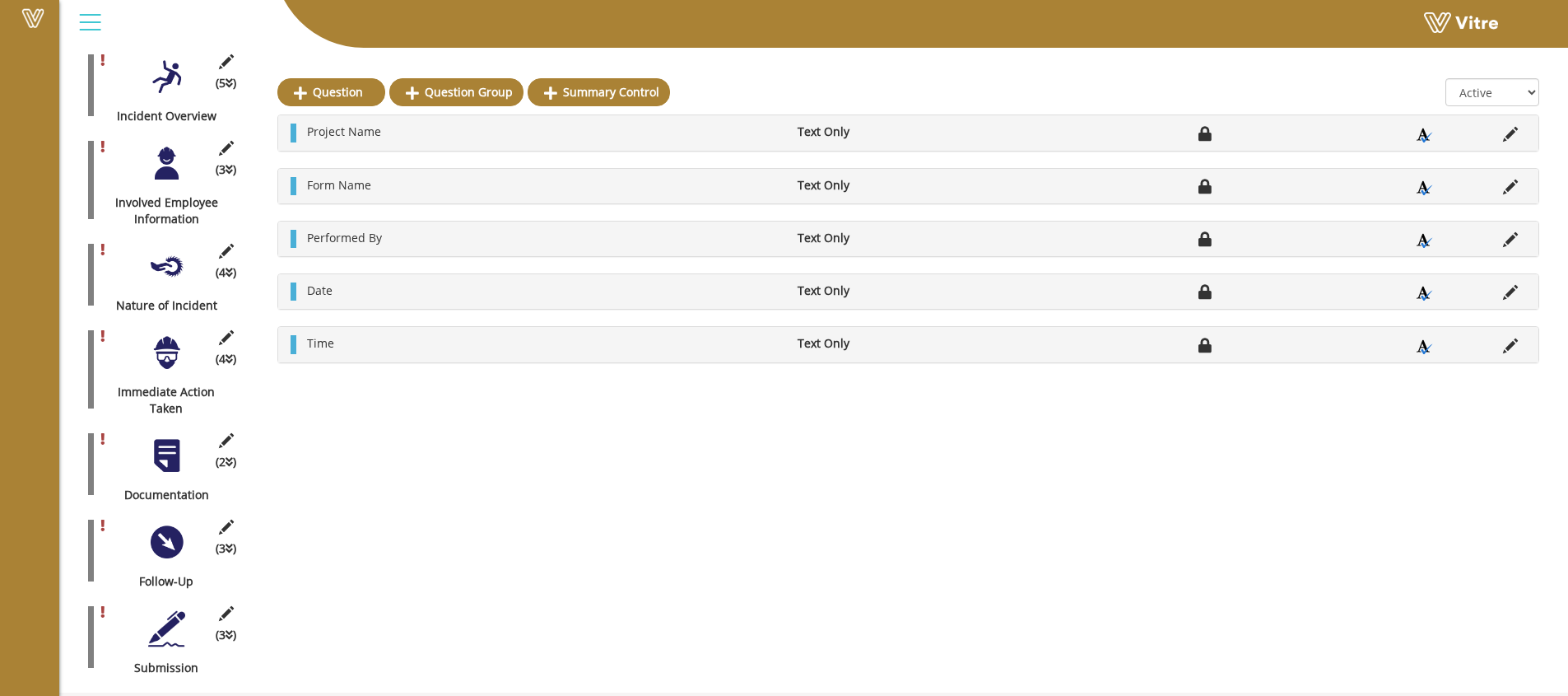
click at [185, 630] on div "(3 ) Submission" at bounding box center [167, 637] width 156 height 78
click at [169, 615] on div at bounding box center [167, 628] width 37 height 37
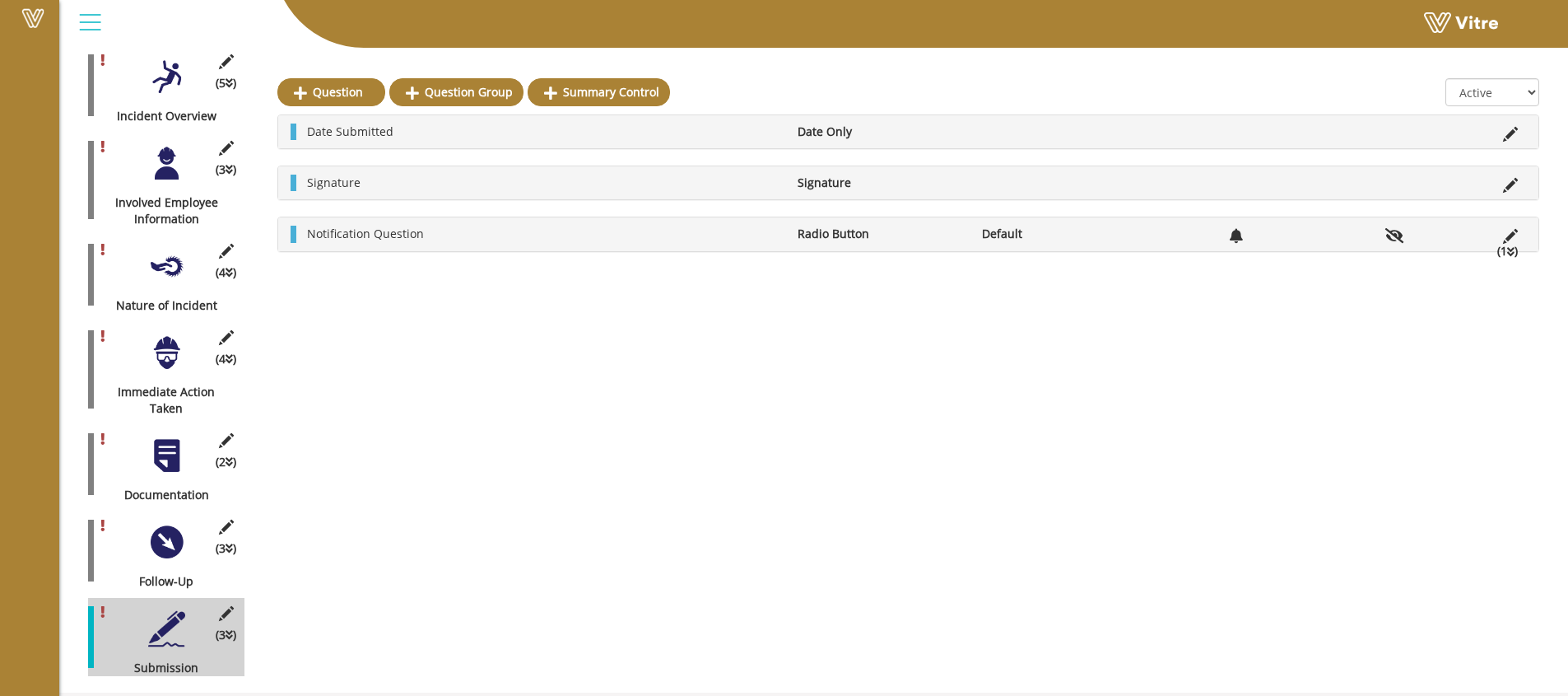
click at [1509, 247] on icon at bounding box center [1511, 252] width 8 height 11
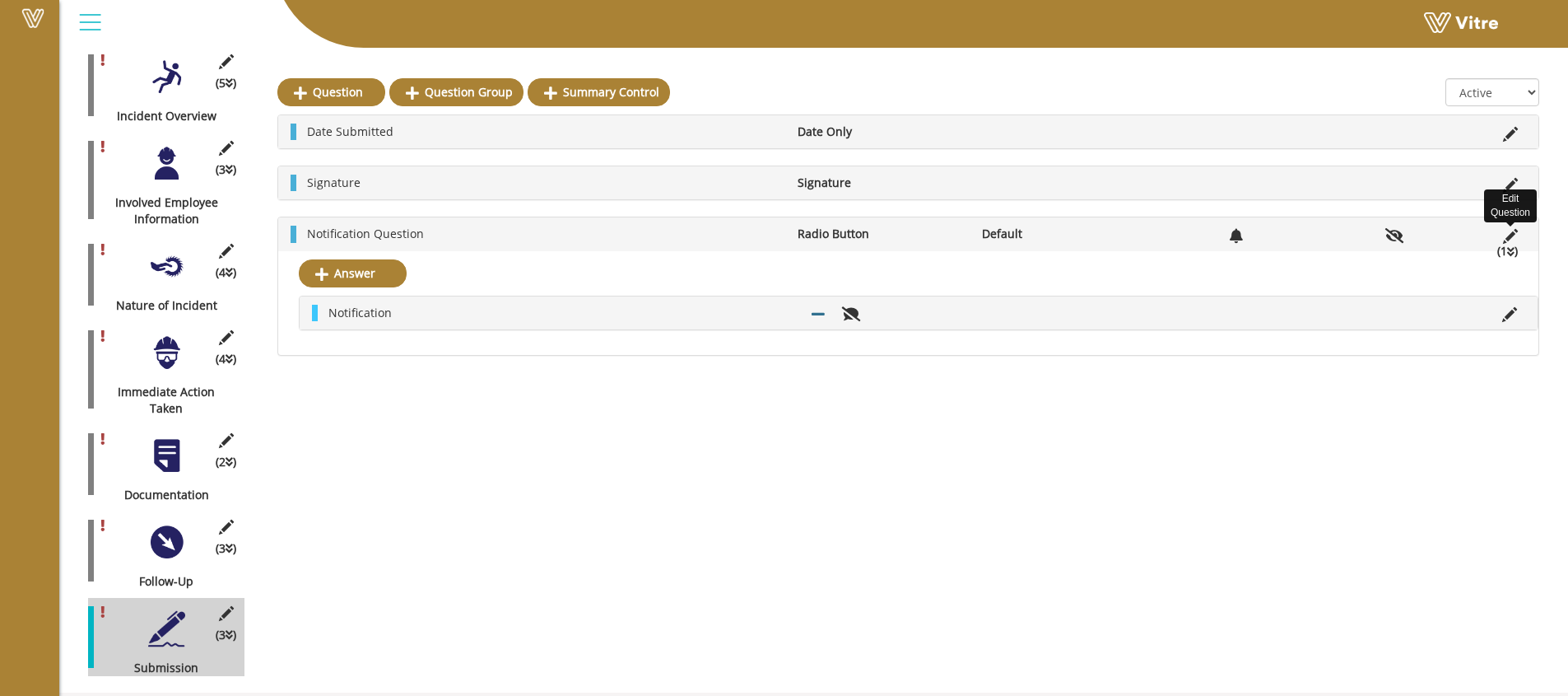
click at [1512, 230] on icon at bounding box center [1510, 236] width 15 height 15
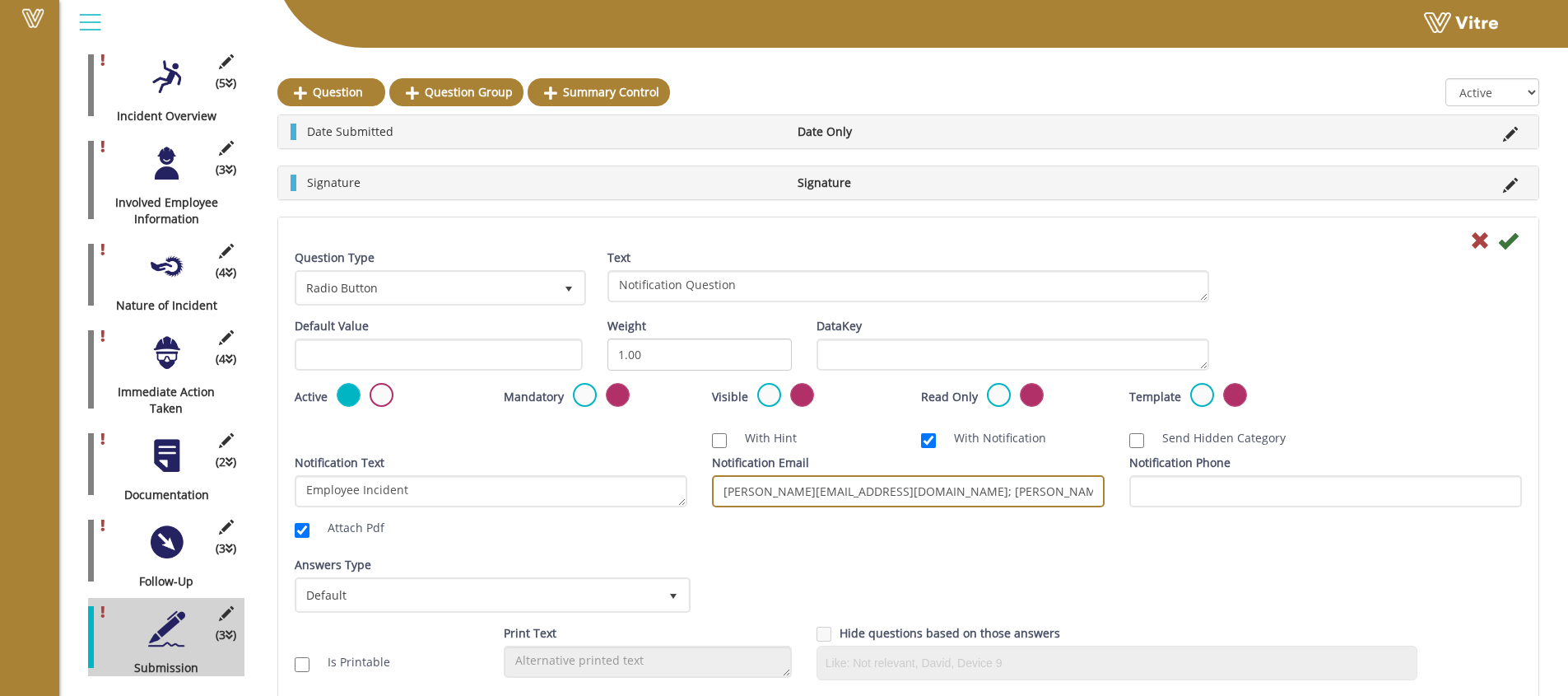
scroll to position [0, 72]
drag, startPoint x: 974, startPoint y: 491, endPoint x: 1125, endPoint y: 497, distance: 151.1
click at [1125, 497] on div "Notification Text Employee Incident Attach Pdf Notification Email [PERSON_NAME]…" at bounding box center [908, 499] width 1252 height 89
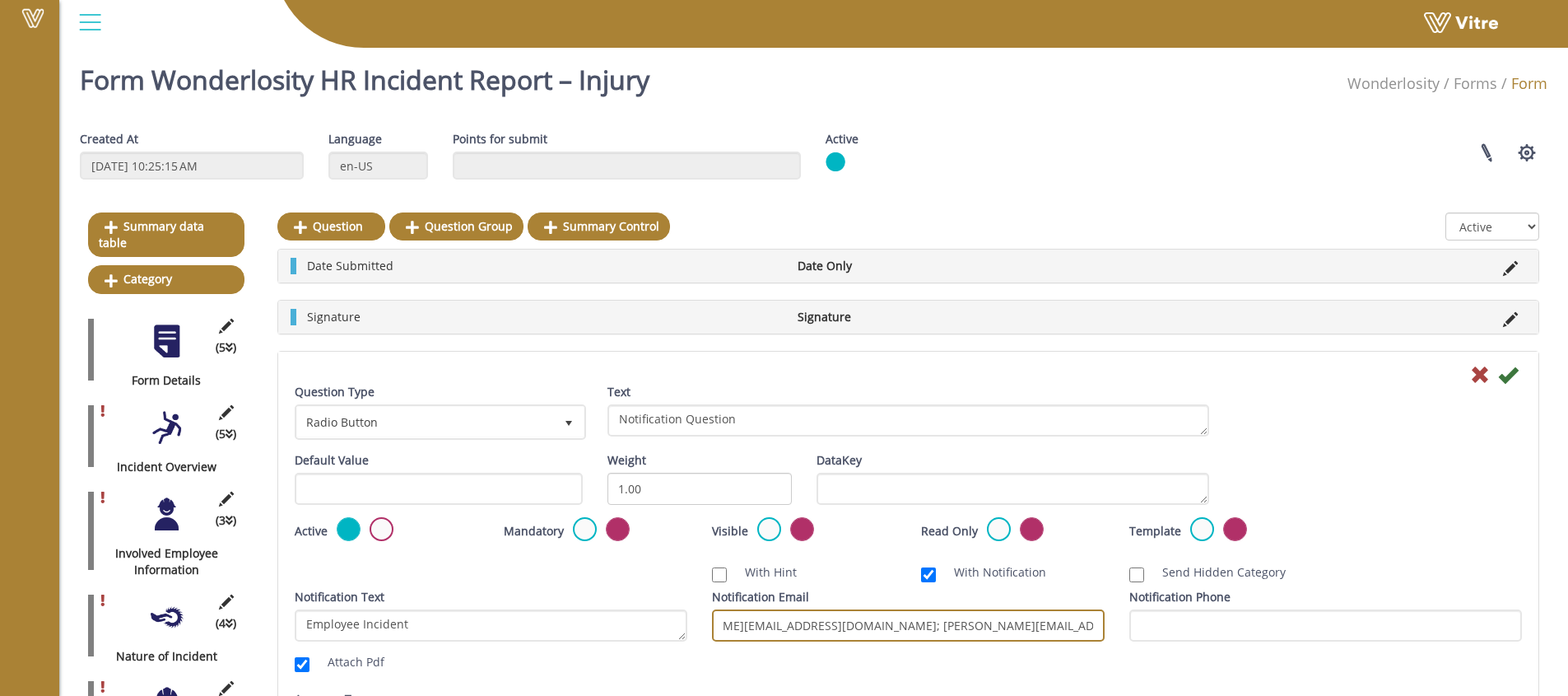
scroll to position [0, 0]
click at [169, 417] on div at bounding box center [167, 428] width 37 height 37
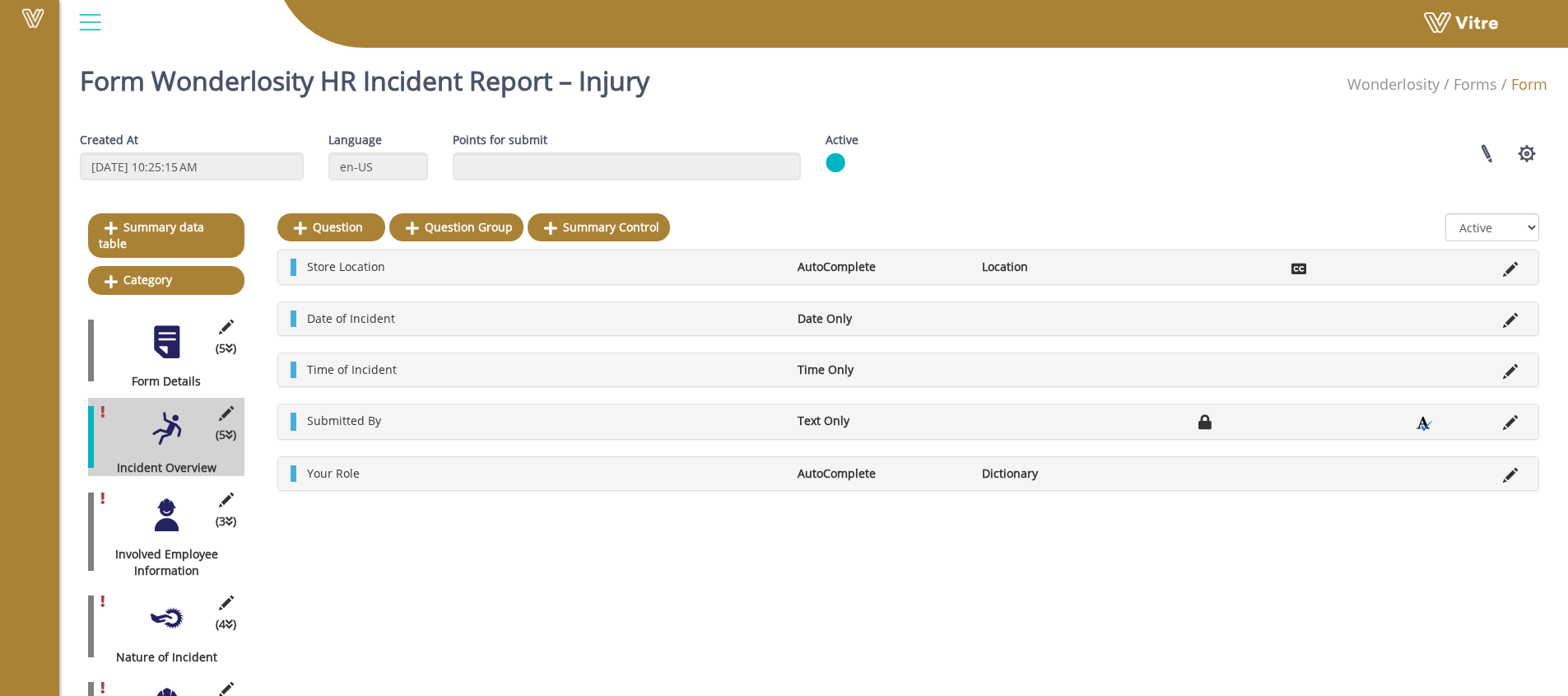
click at [180, 346] on div "(5 ) Form Details" at bounding box center [167, 351] width 156 height 78
click at [168, 332] on div at bounding box center [167, 342] width 37 height 37
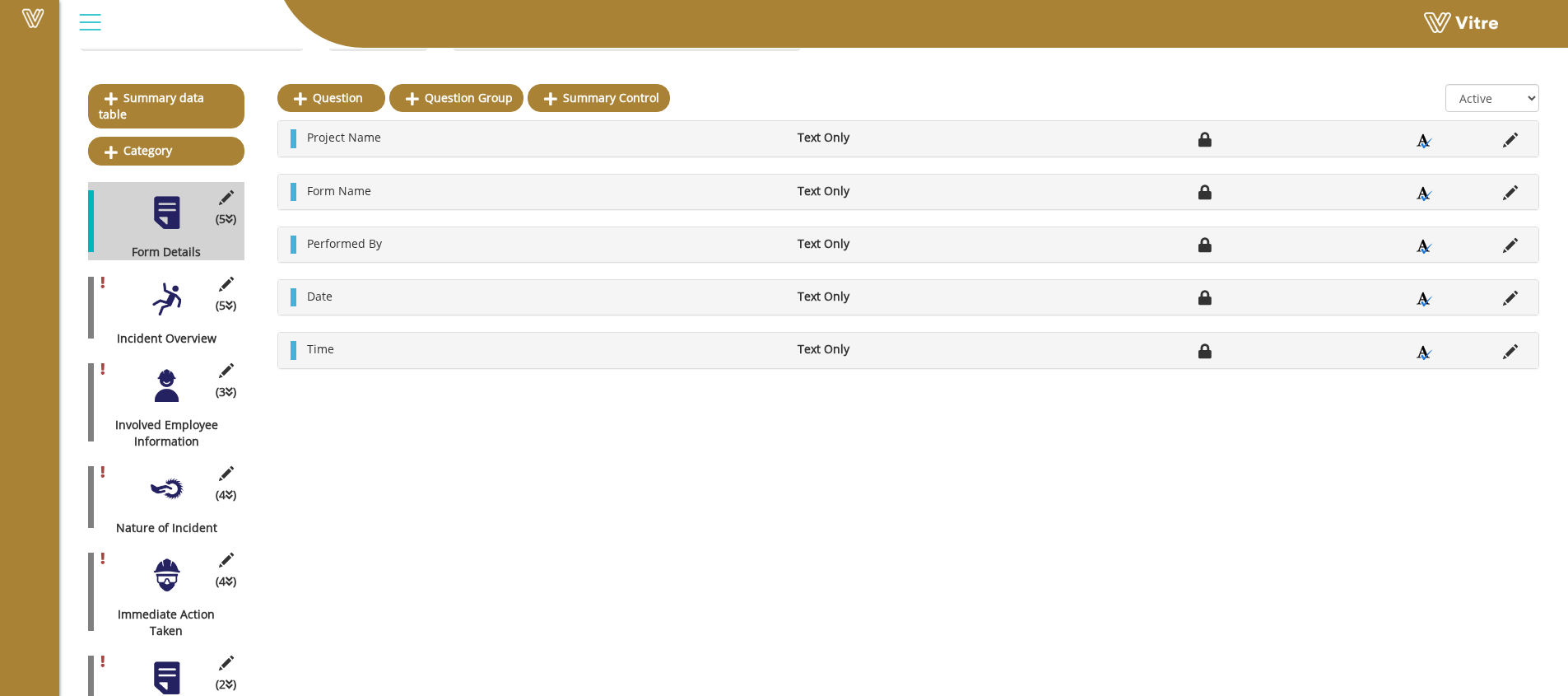
scroll to position [145, 0]
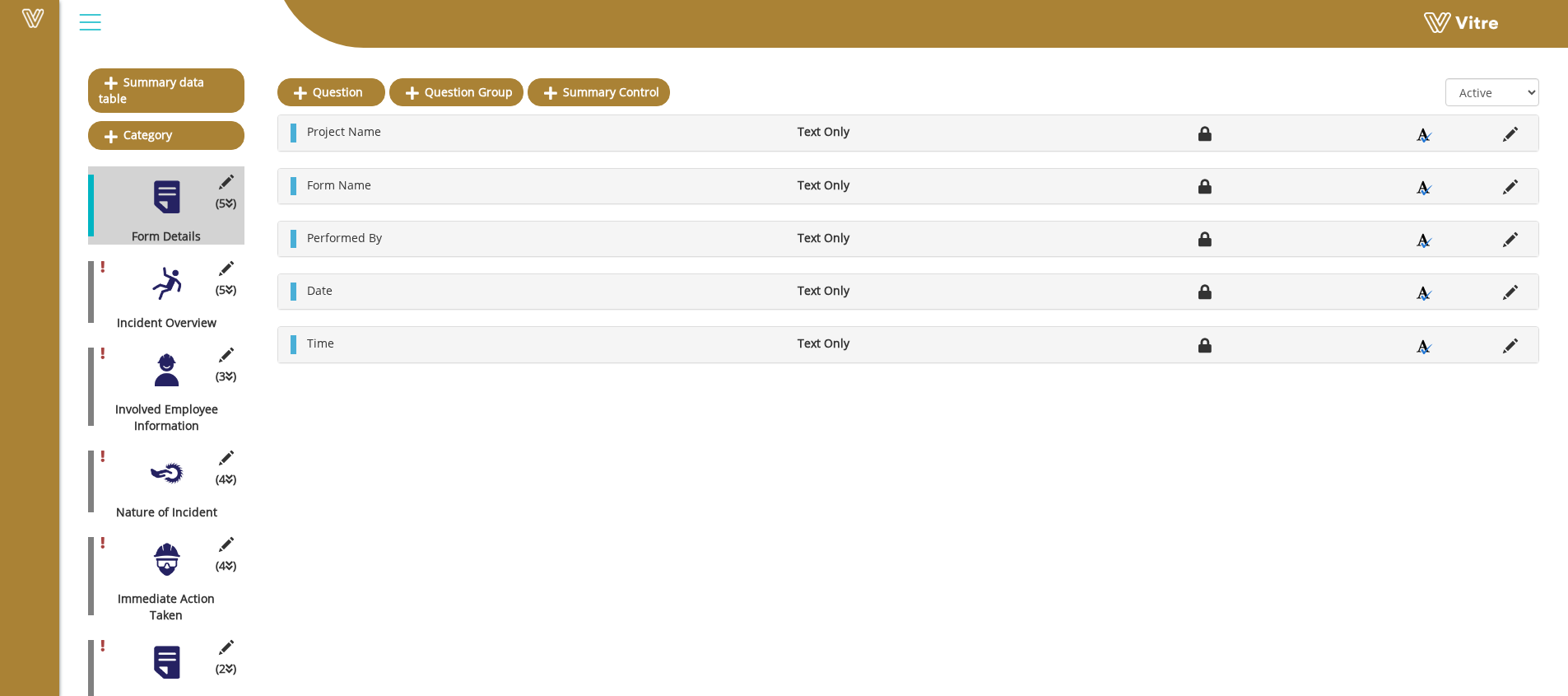
click at [166, 367] on div at bounding box center [167, 370] width 37 height 37
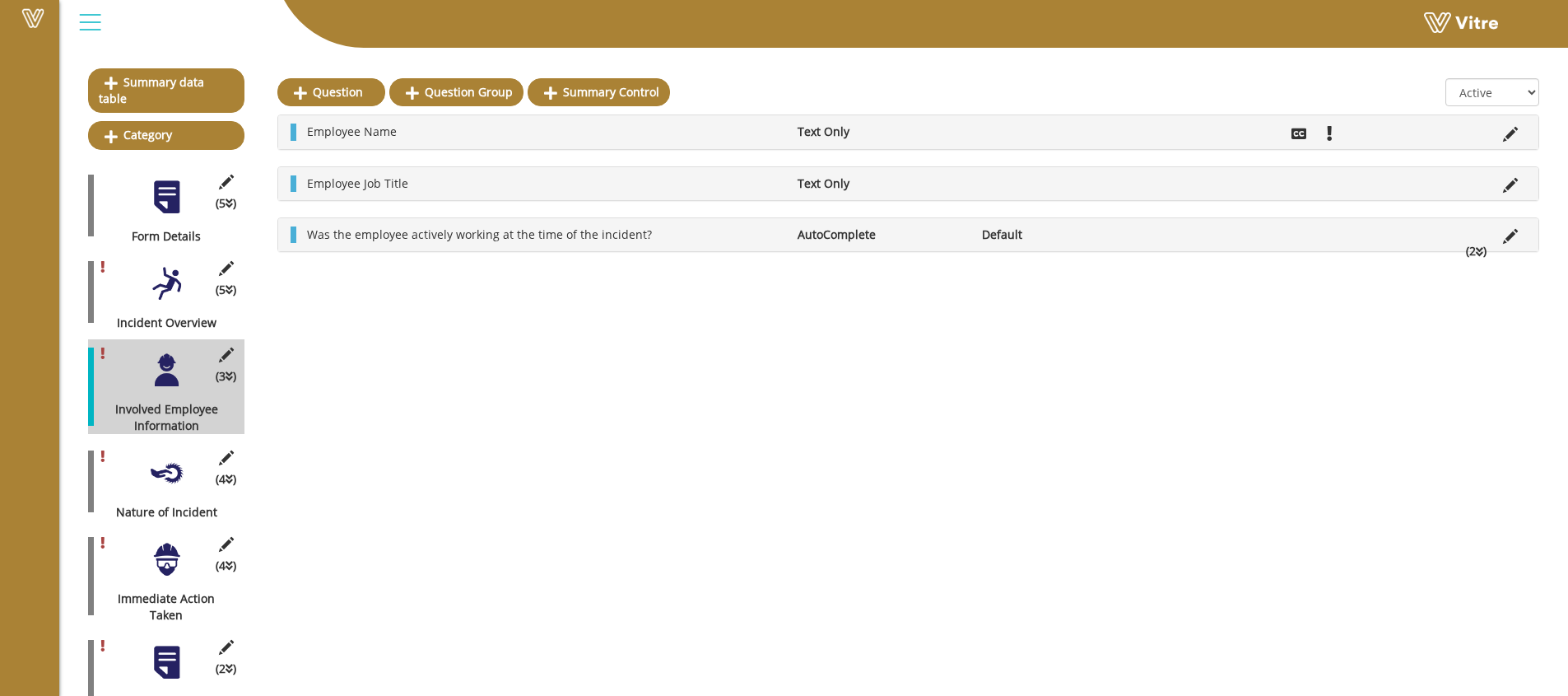
click at [168, 458] on div at bounding box center [167, 473] width 37 height 37
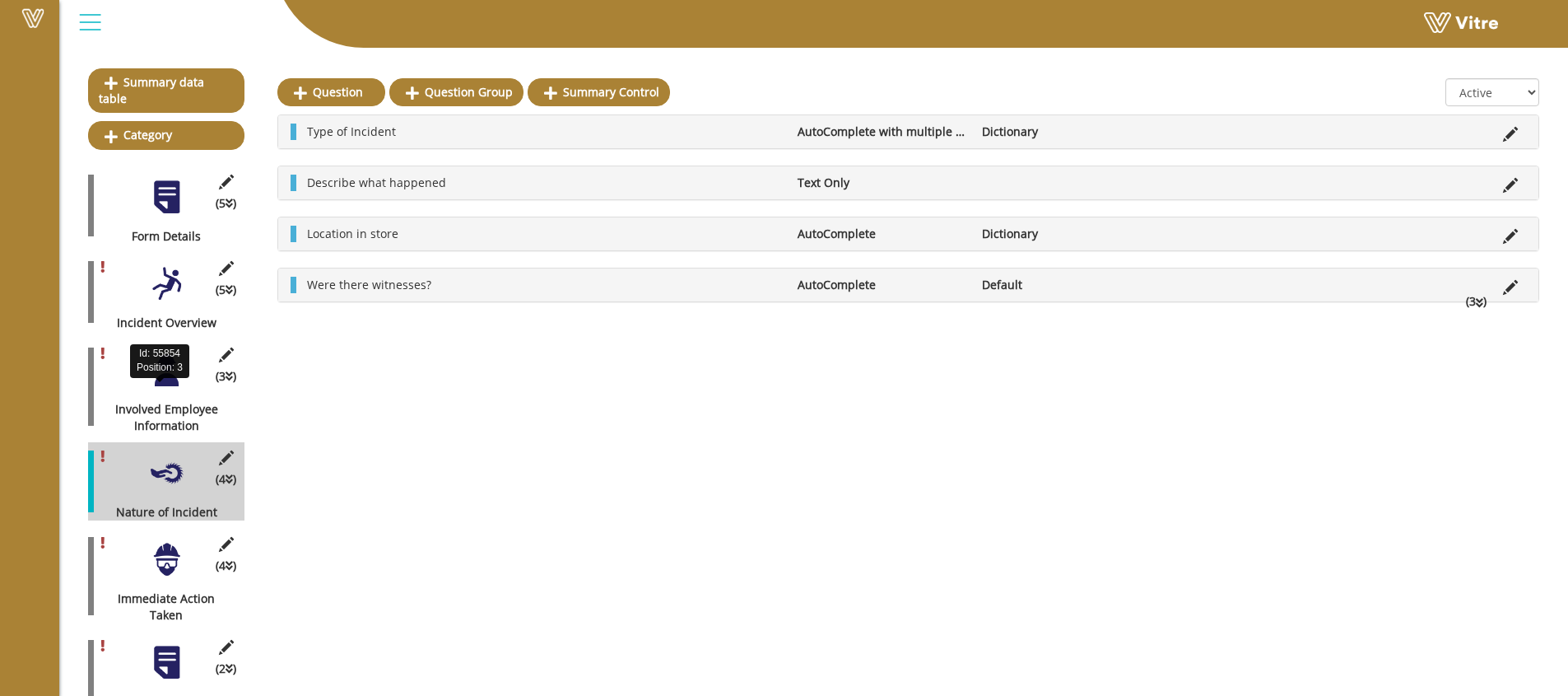
click at [169, 401] on div "Involved Employee Information" at bounding box center [161, 417] width 144 height 33
click at [172, 364] on div at bounding box center [167, 370] width 37 height 37
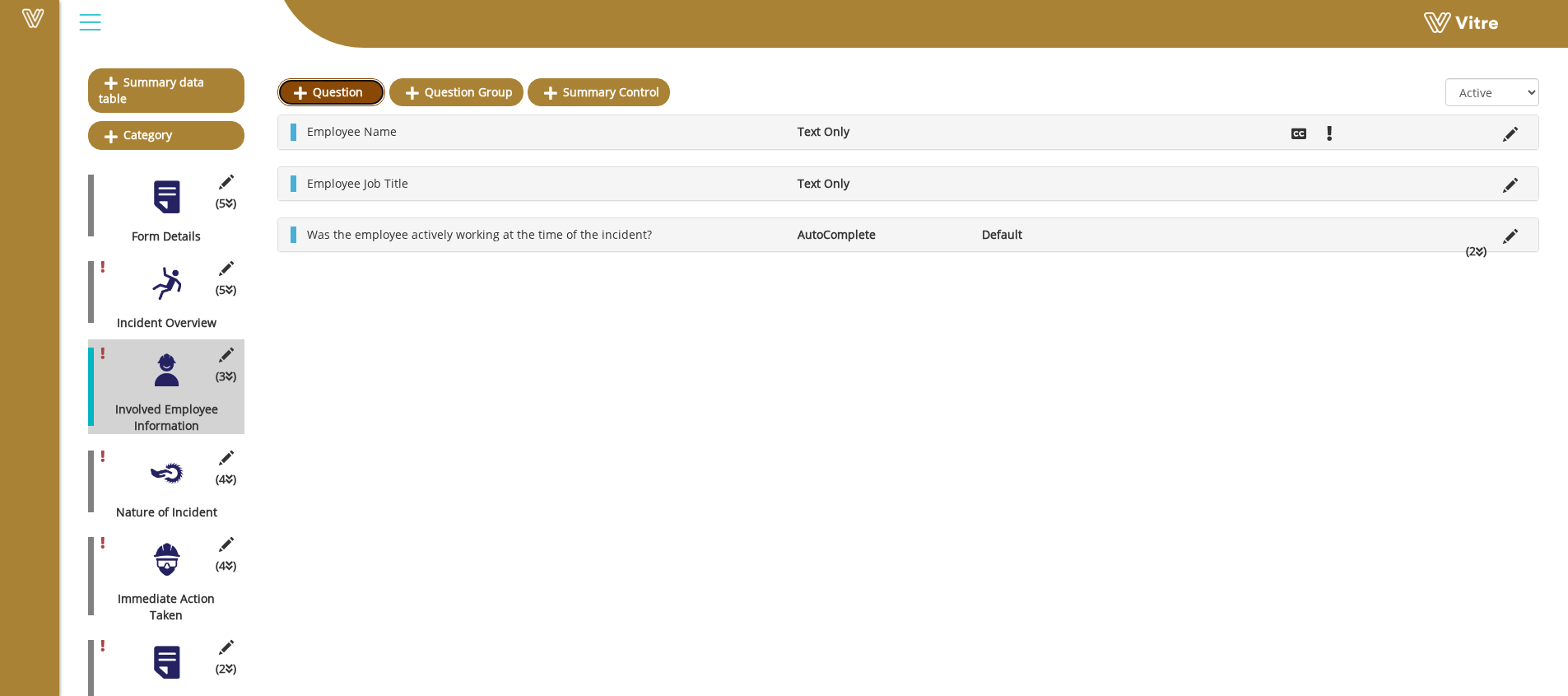
click at [357, 92] on link "Question" at bounding box center [331, 92] width 108 height 28
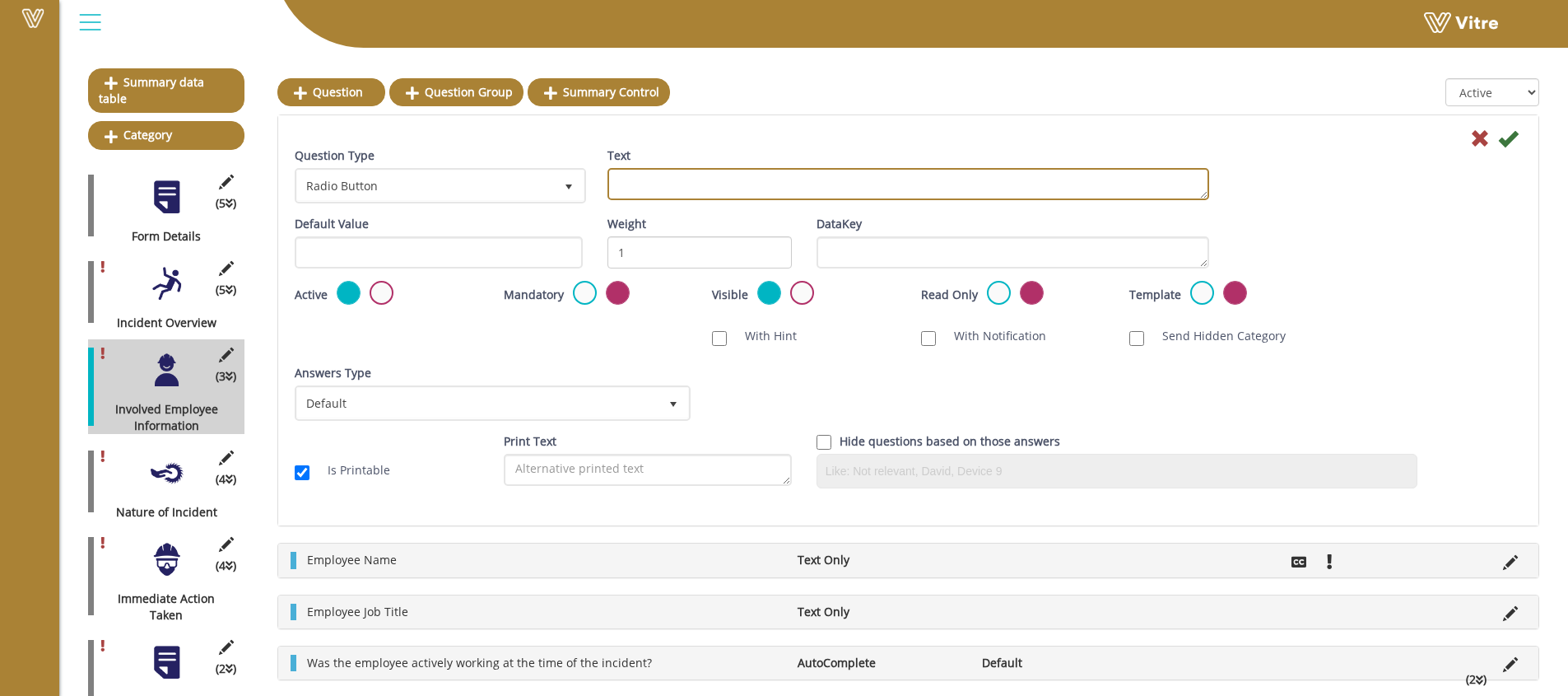
click at [651, 185] on textarea "Text" at bounding box center [909, 184] width 602 height 32
type textarea "C"
type textarea "Employee or Customer"
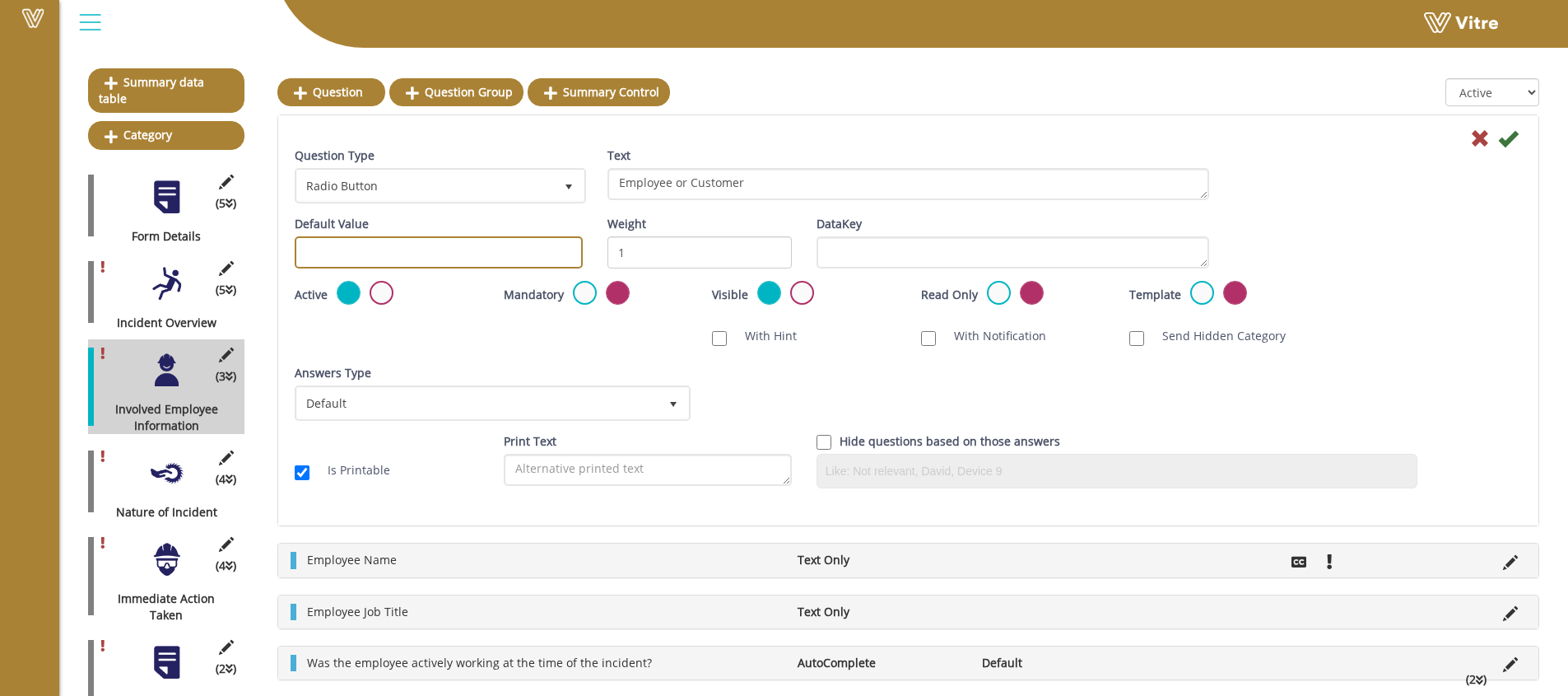
click at [484, 250] on input "text" at bounding box center [439, 252] width 288 height 32
click at [737, 364] on div "Answers Type Default 0 Answers Type Default 0 Module Select Form Context (limit…" at bounding box center [908, 398] width 1252 height 69
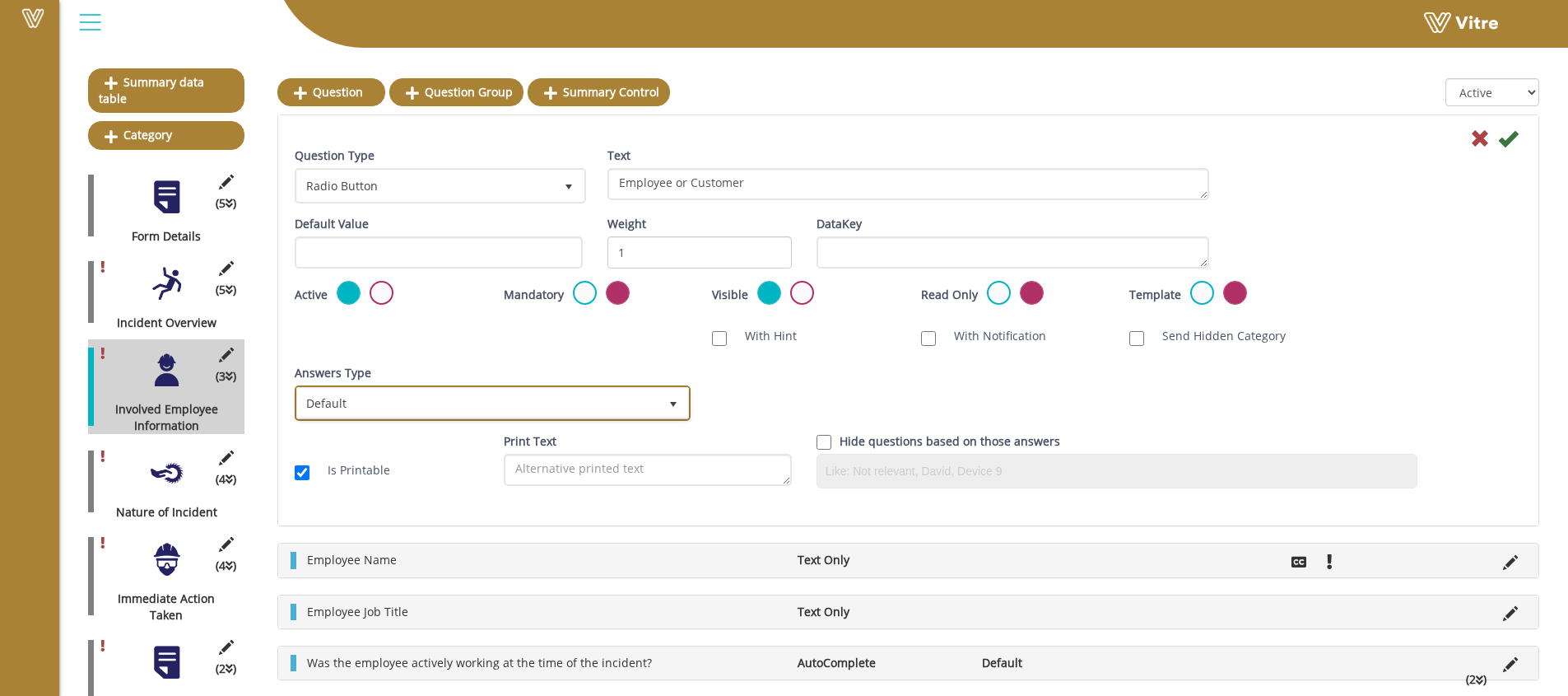
click at [617, 405] on span "Default" at bounding box center [477, 403] width 362 height 30
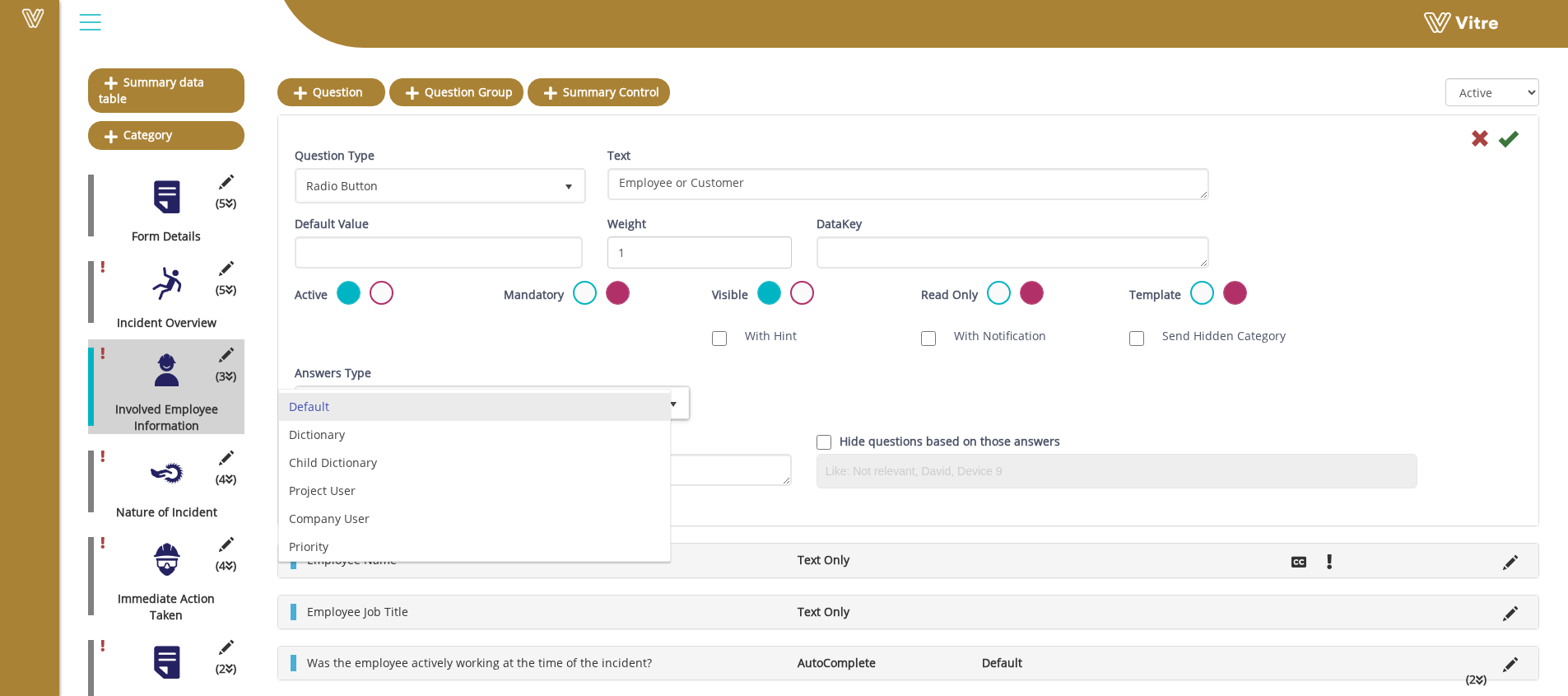
click at [639, 371] on div "Answers Type Default 0" at bounding box center [491, 392] width 393 height 56
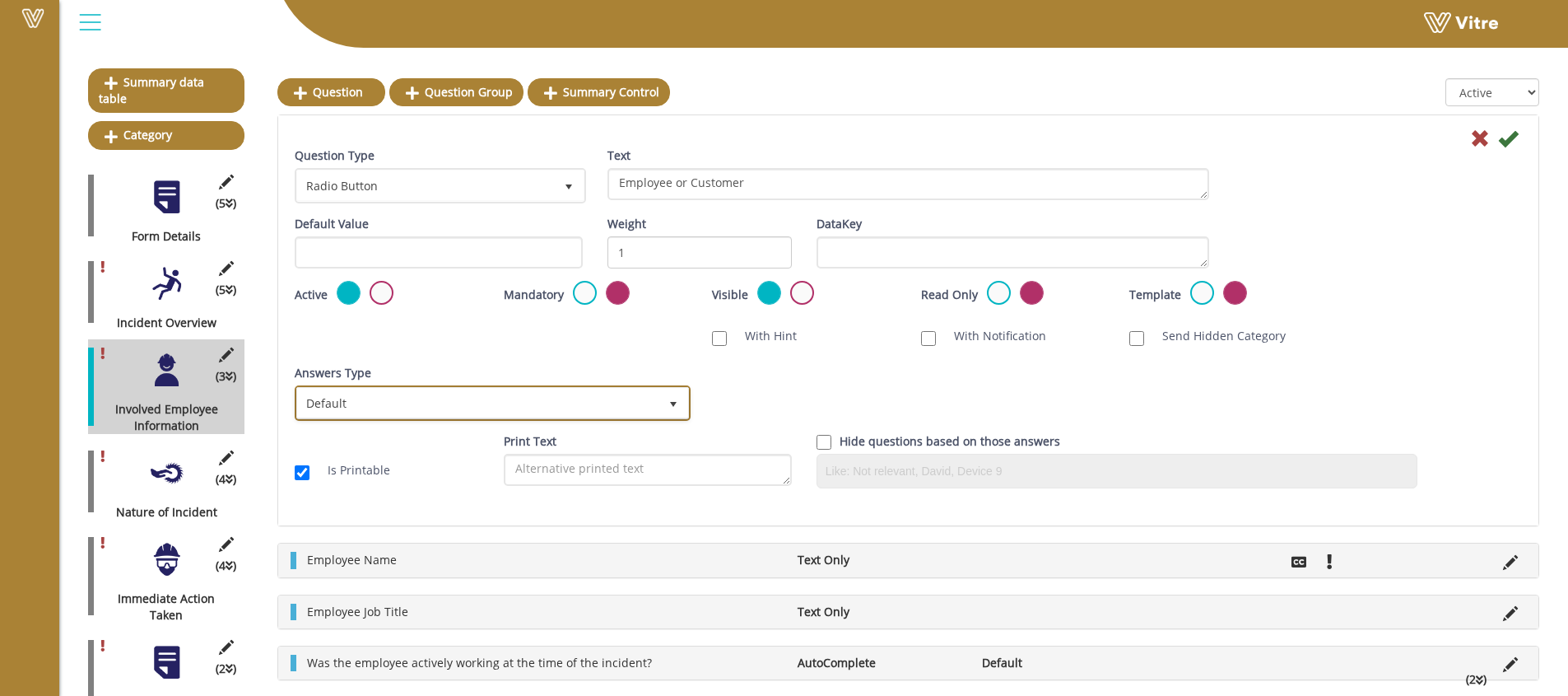
click at [670, 404] on span "select" at bounding box center [672, 404] width 13 height 13
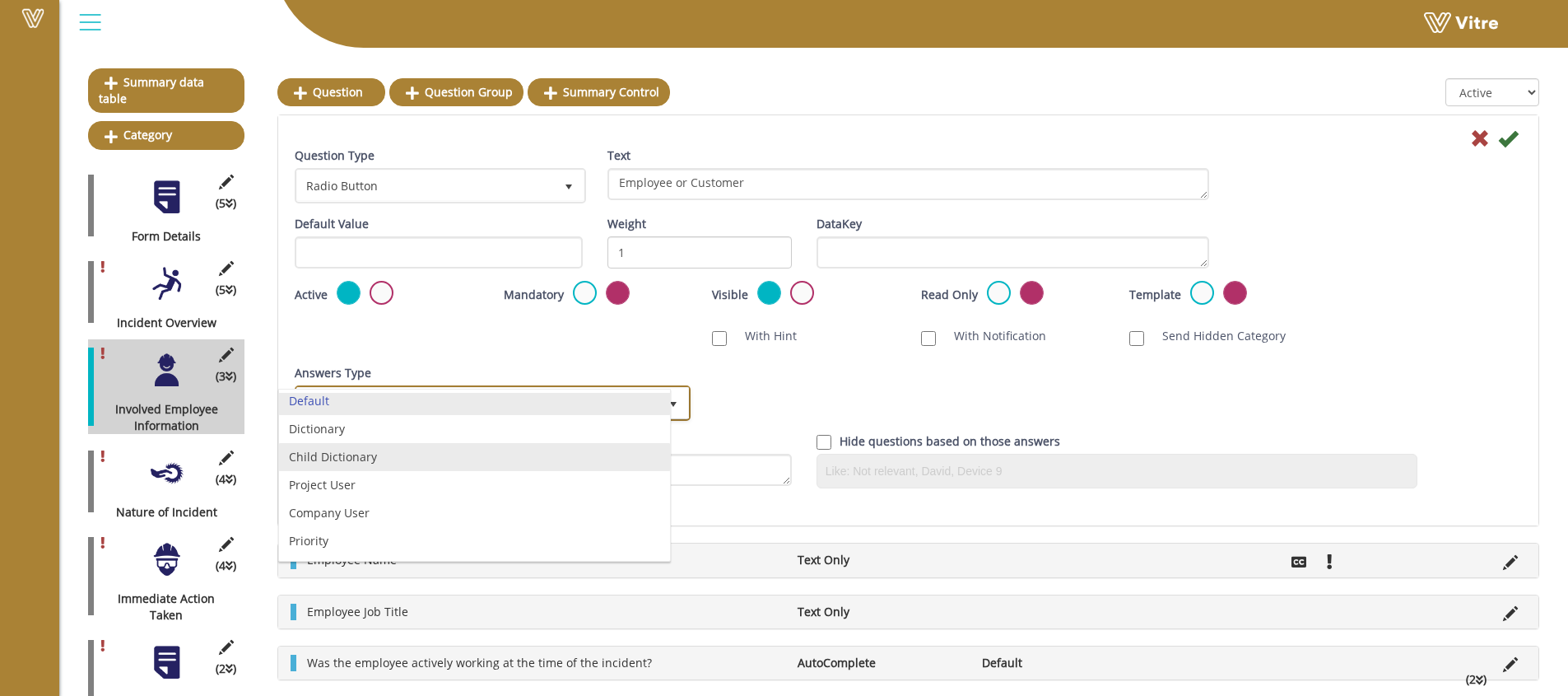
scroll to position [0, 0]
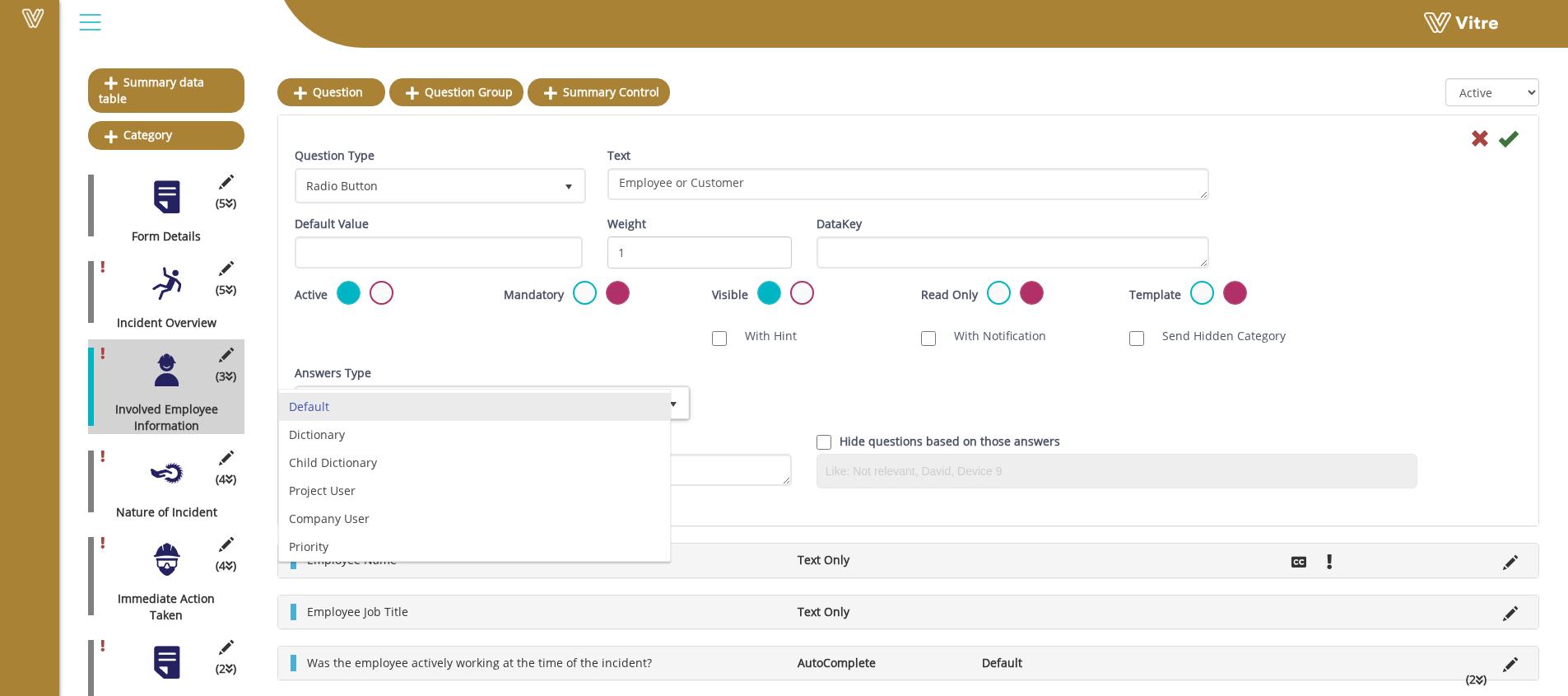
click at [807, 392] on div "Answers Type Default 0 Answers Type Default 0 Module Select Form Context (limit…" at bounding box center [908, 398] width 1252 height 69
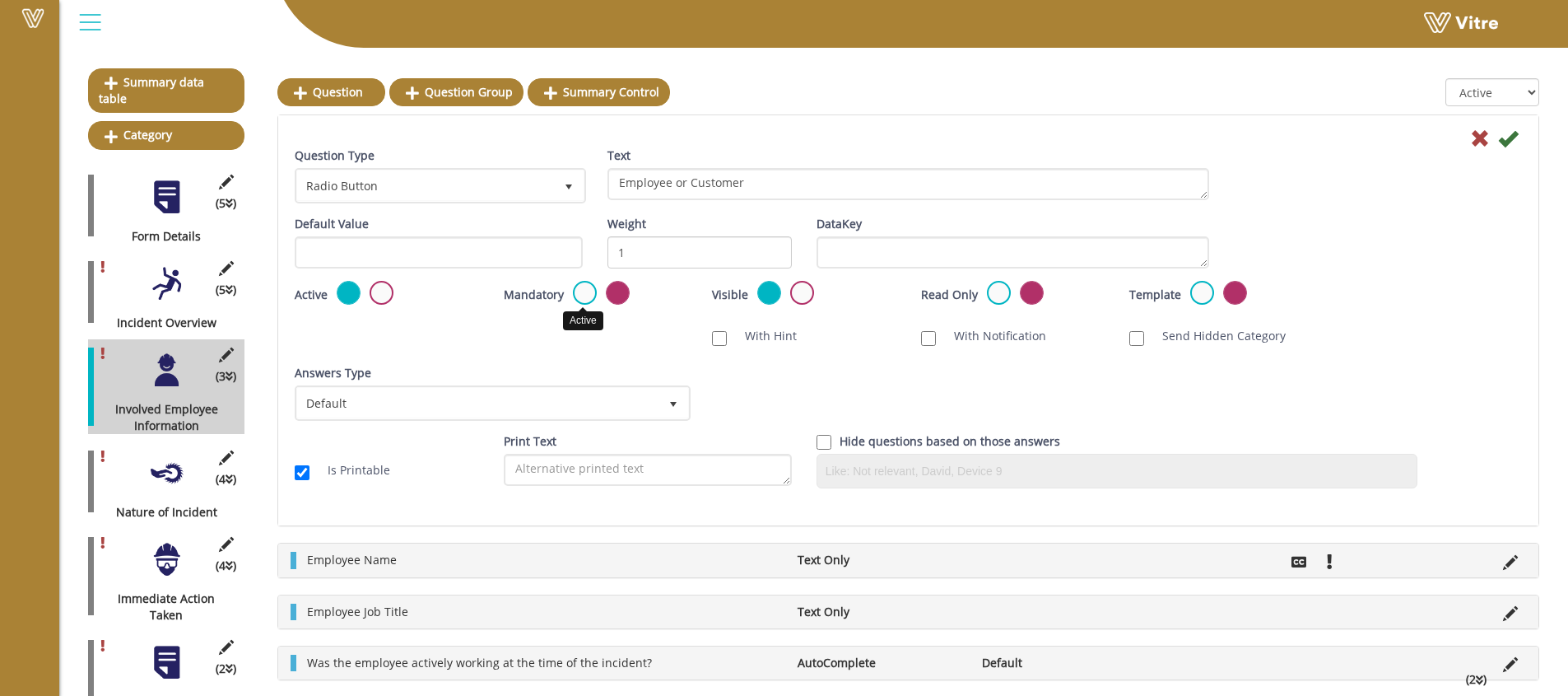
click at [587, 293] on label at bounding box center [585, 293] width 24 height 24
click at [0, 0] on input "radio" at bounding box center [0, 0] width 0 height 0
click at [1505, 143] on icon at bounding box center [1508, 138] width 20 height 20
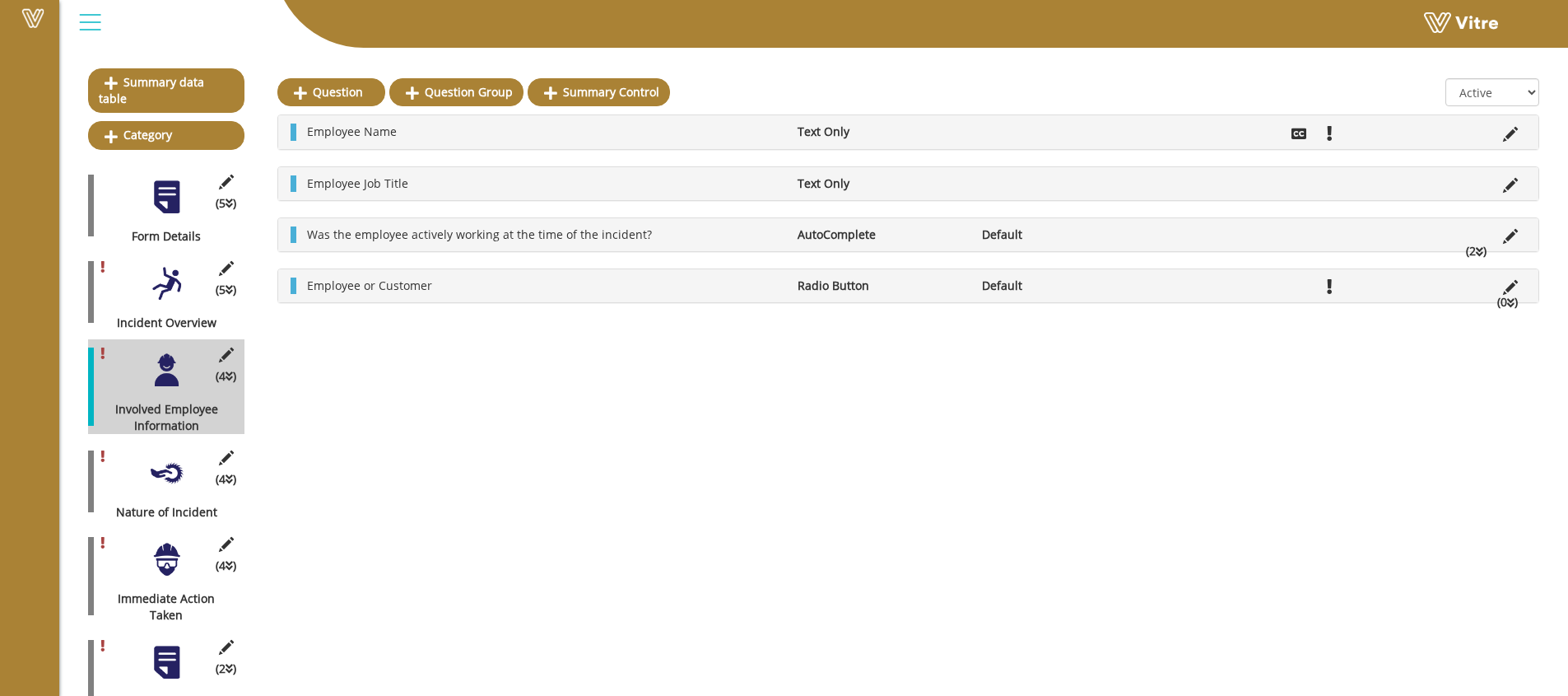
drag, startPoint x: 290, startPoint y: 285, endPoint x: 295, endPoint y: 122, distance: 163.1
click at [295, 122] on div "Employee Name Text Only Employee Job Title Text Only Was the employee actively …" at bounding box center [909, 208] width 1262 height 188
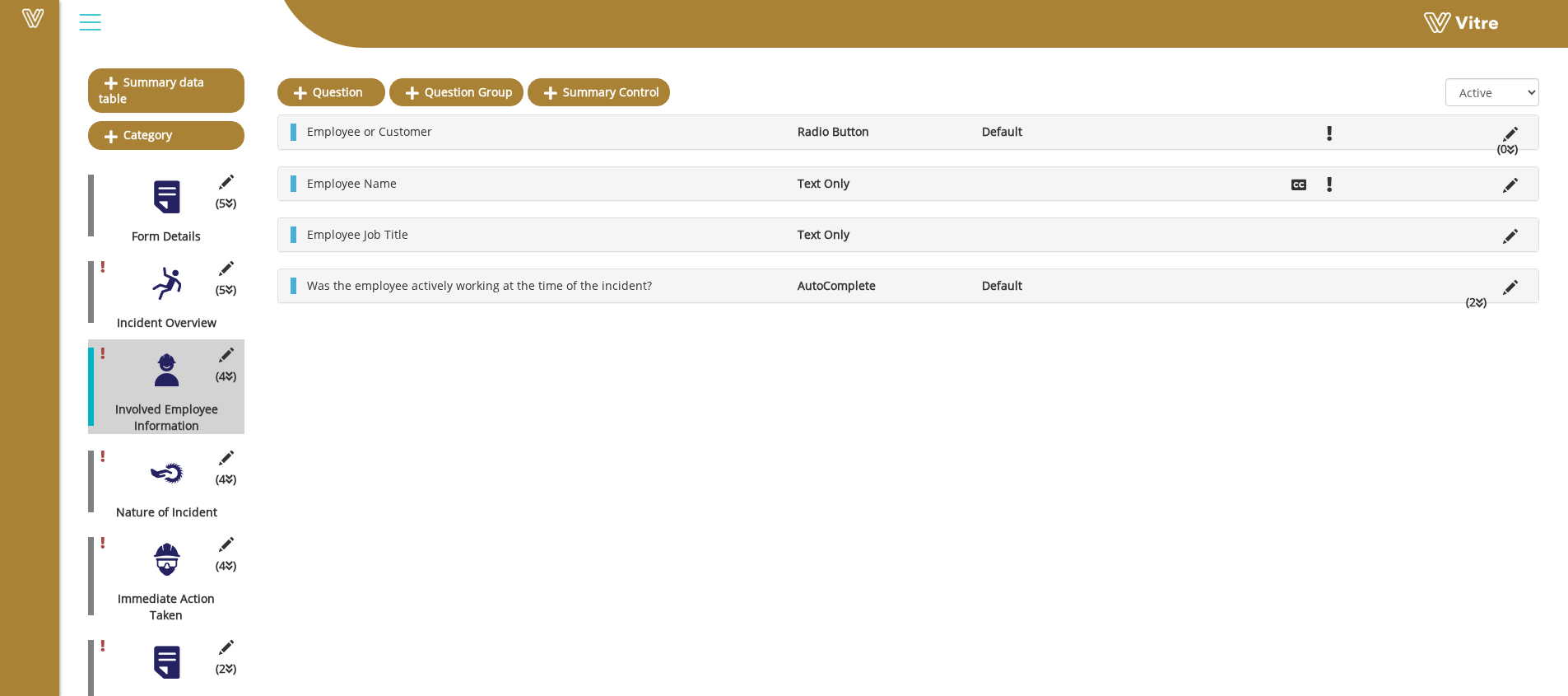
click at [1514, 148] on li "(0 )" at bounding box center [1507, 148] width 37 height 16
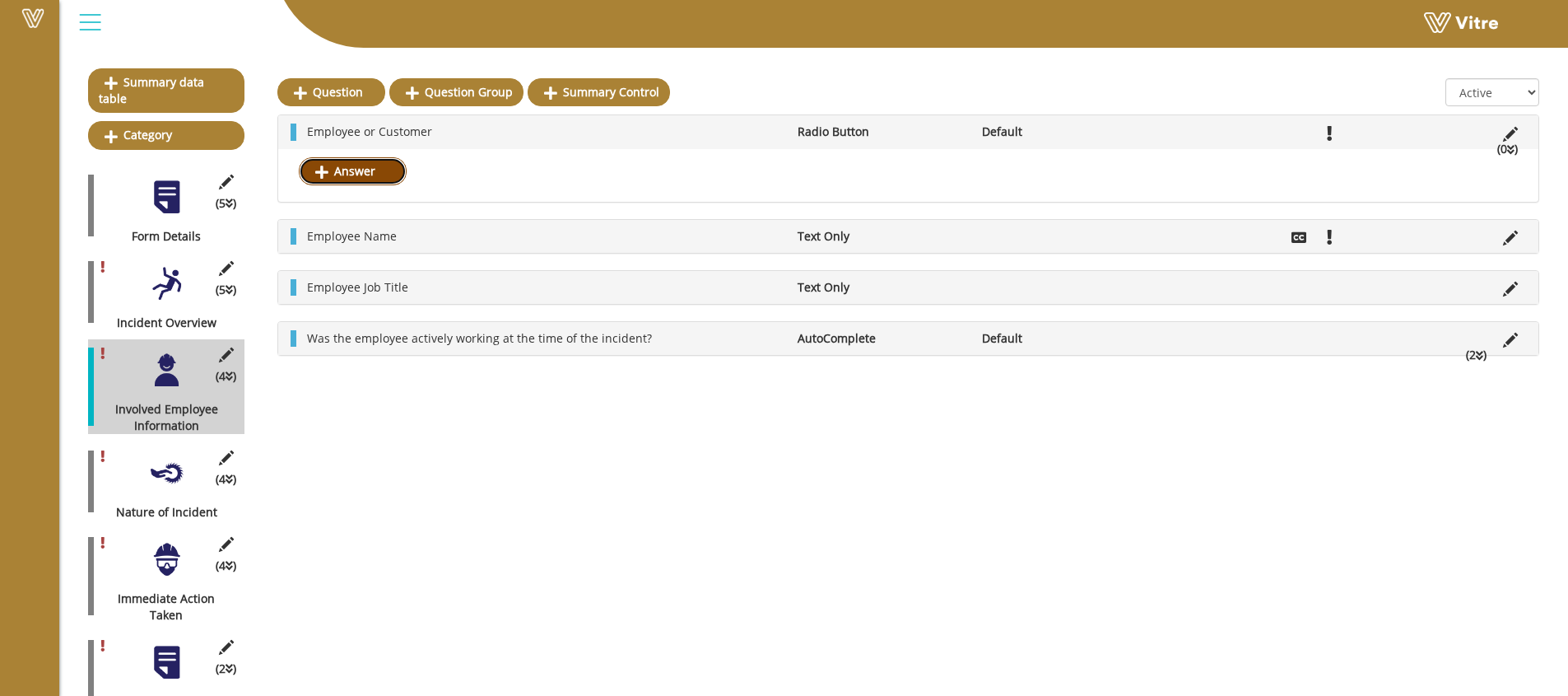
click at [383, 179] on link "Answer" at bounding box center [352, 171] width 108 height 28
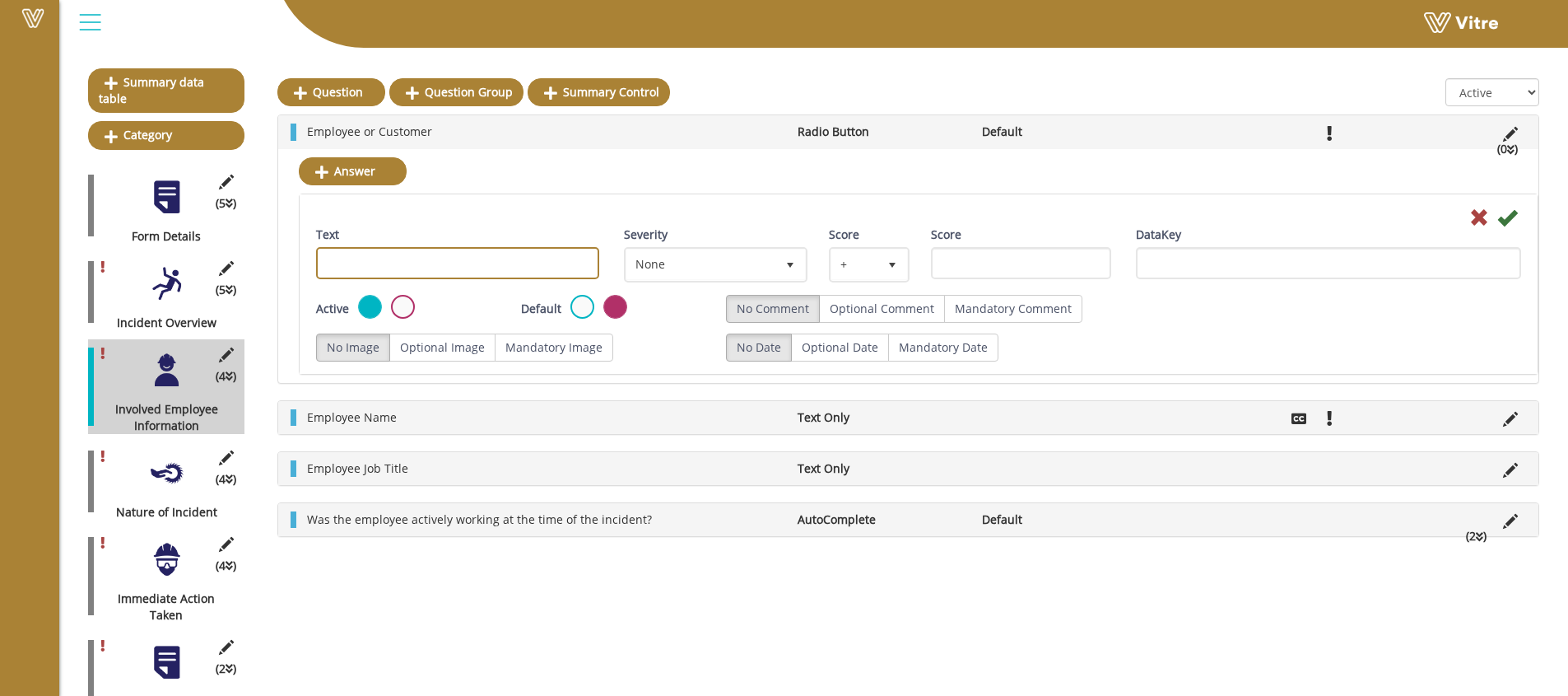
click at [513, 267] on input "Text" at bounding box center [457, 263] width 283 height 32
type input "Employee"
click at [1511, 219] on icon at bounding box center [1507, 217] width 20 height 20
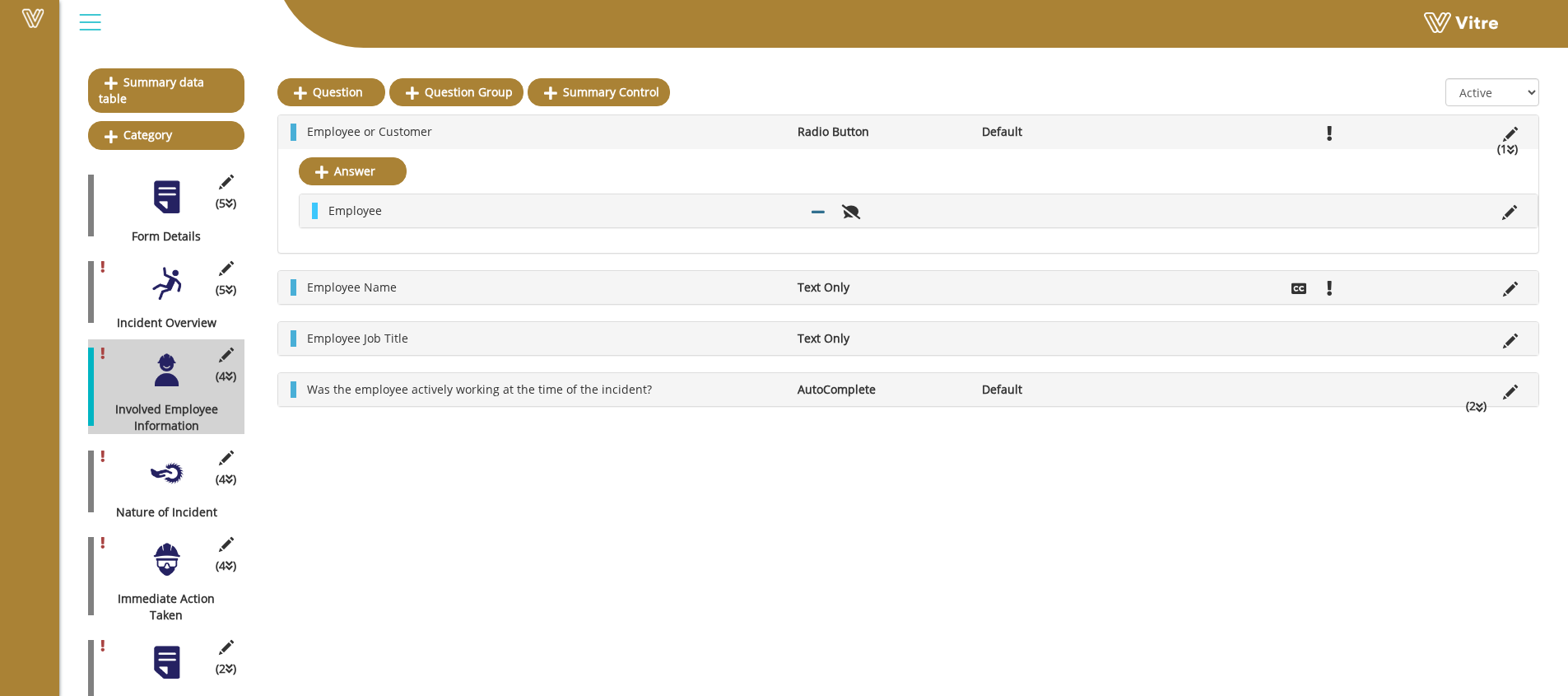
click at [1511, 150] on icon at bounding box center [1511, 149] width 8 height 11
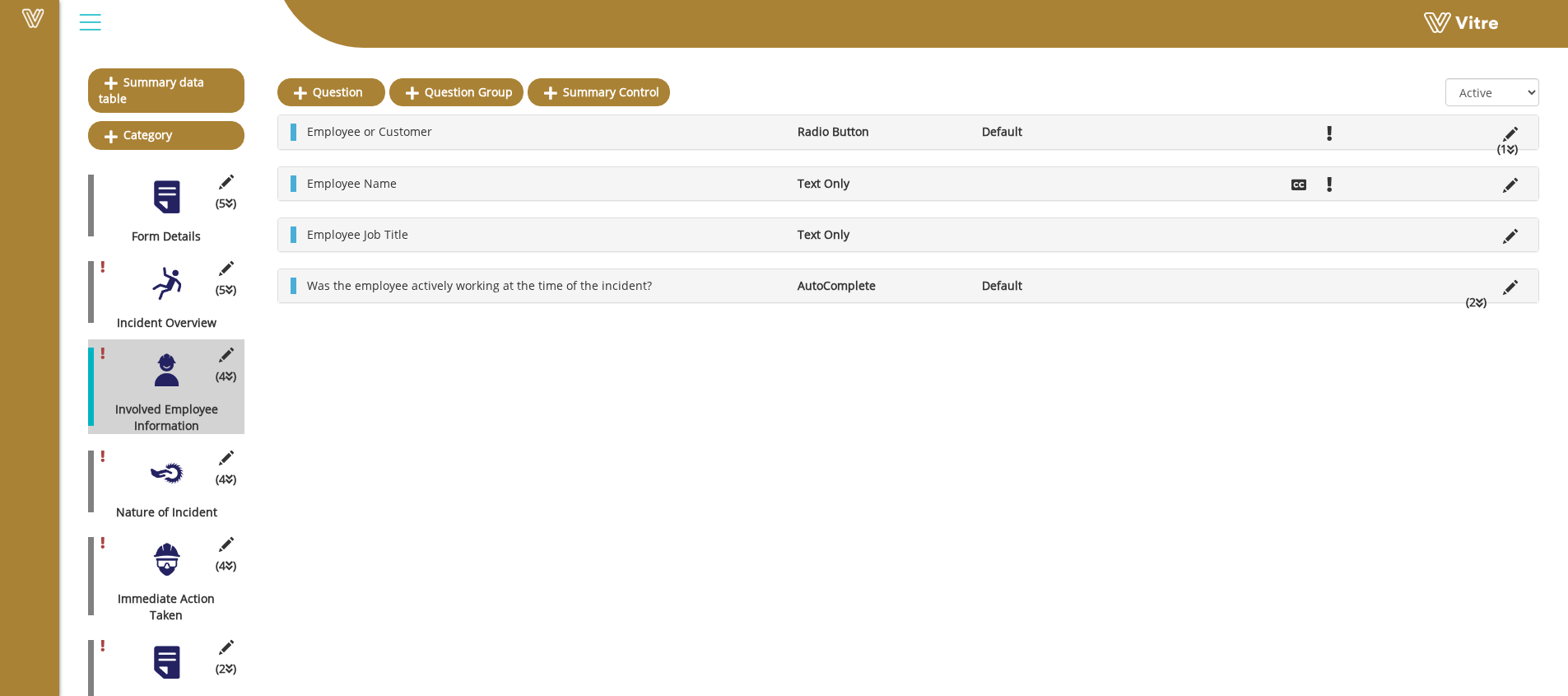
click at [1511, 150] on icon at bounding box center [1511, 149] width 8 height 11
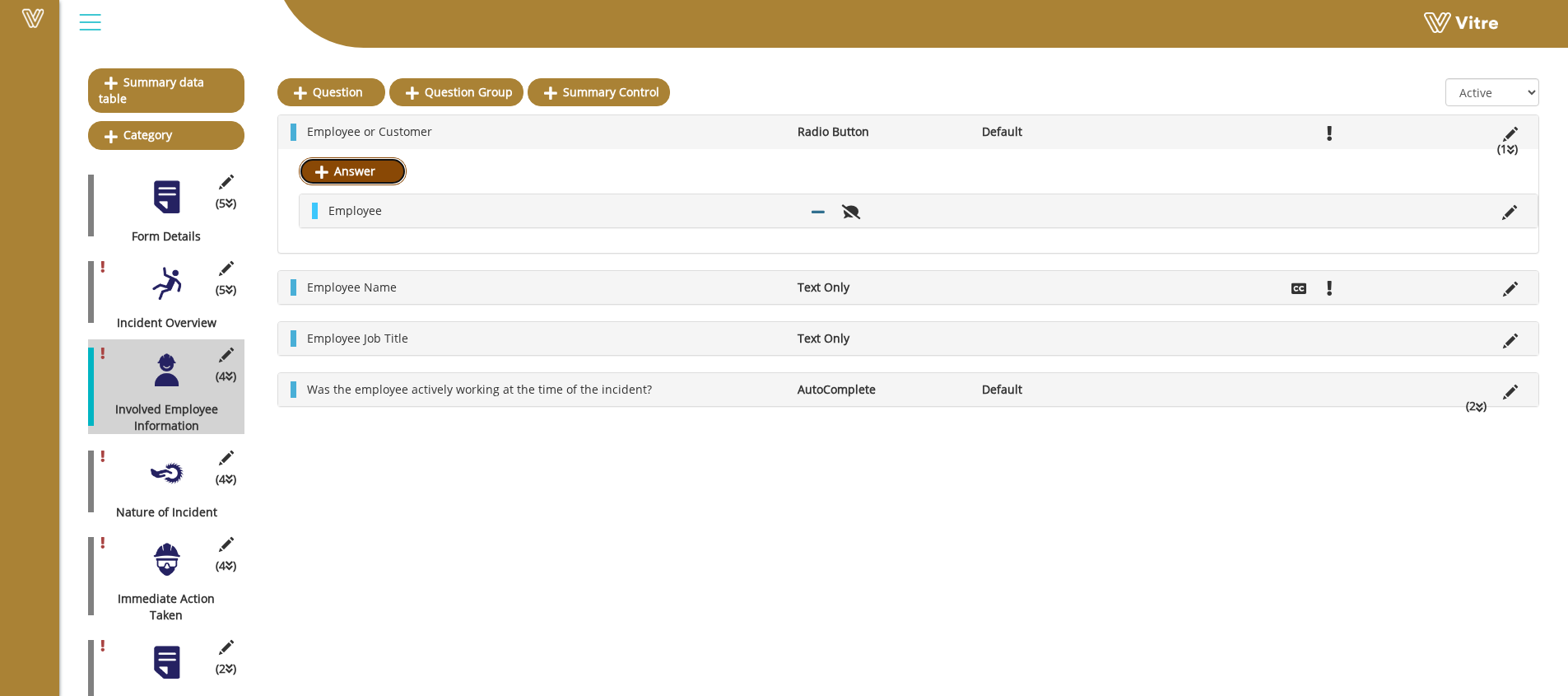
click at [360, 174] on link "Answer" at bounding box center [352, 171] width 108 height 28
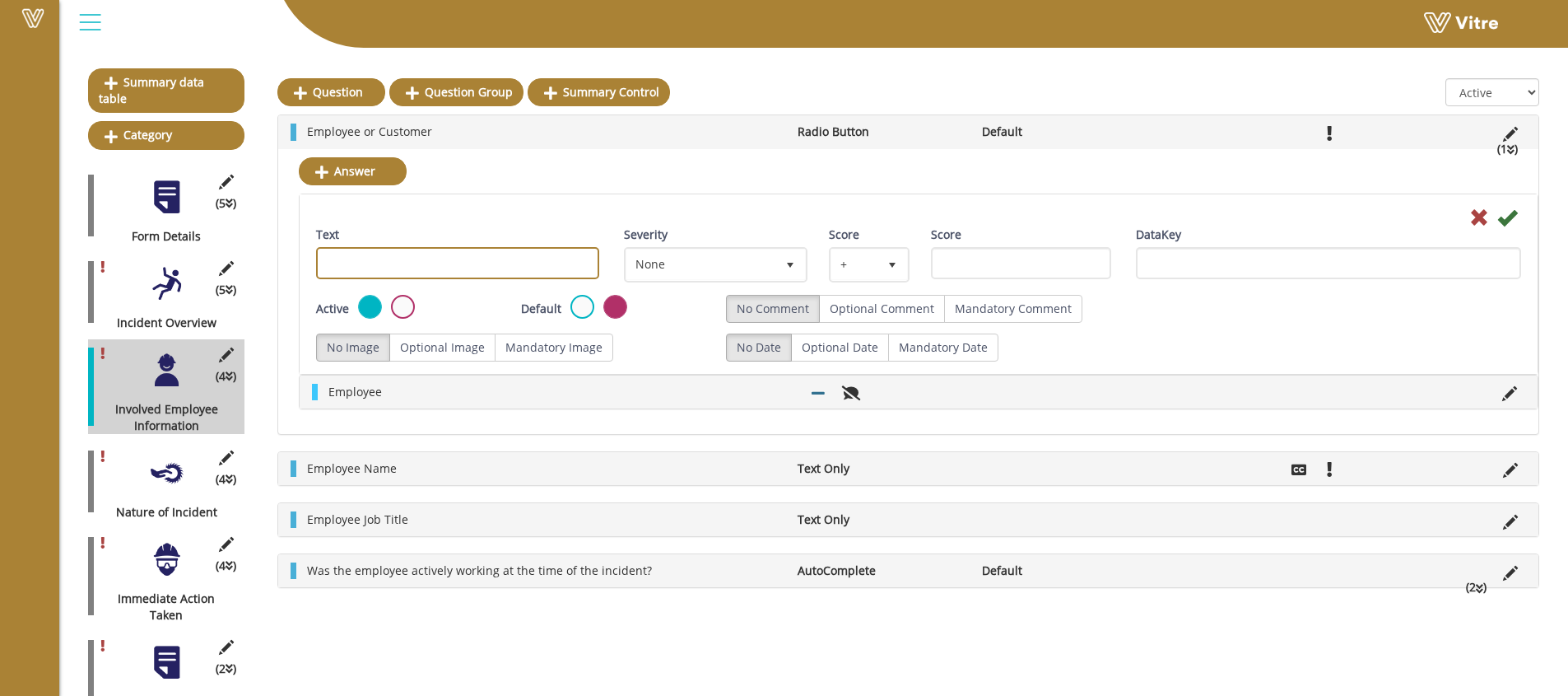
click at [442, 260] on input "Text" at bounding box center [457, 263] width 283 height 32
type input "Customer"
click at [1511, 217] on icon at bounding box center [1507, 217] width 20 height 20
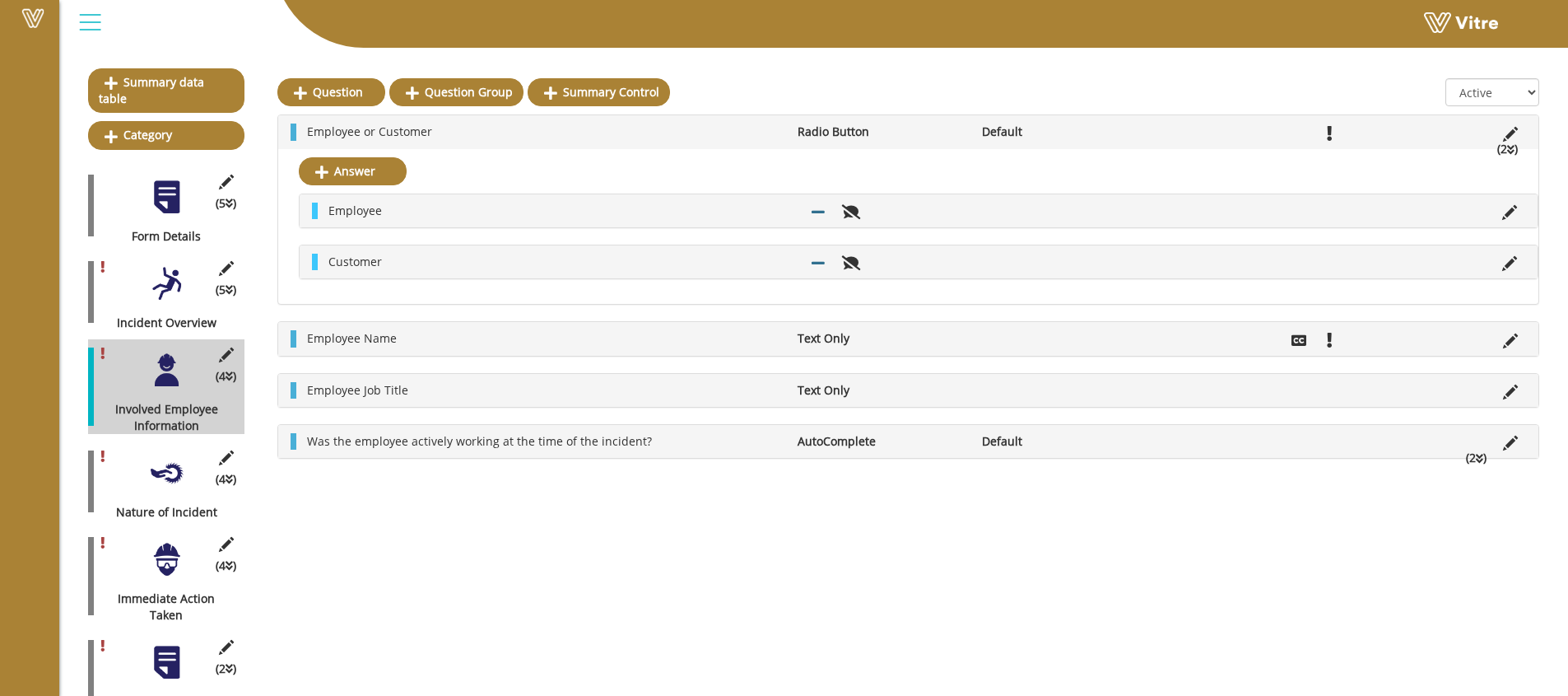
click at [89, 24] on div at bounding box center [90, 22] width 37 height 44
